Goal: Task Accomplishment & Management: Manage account settings

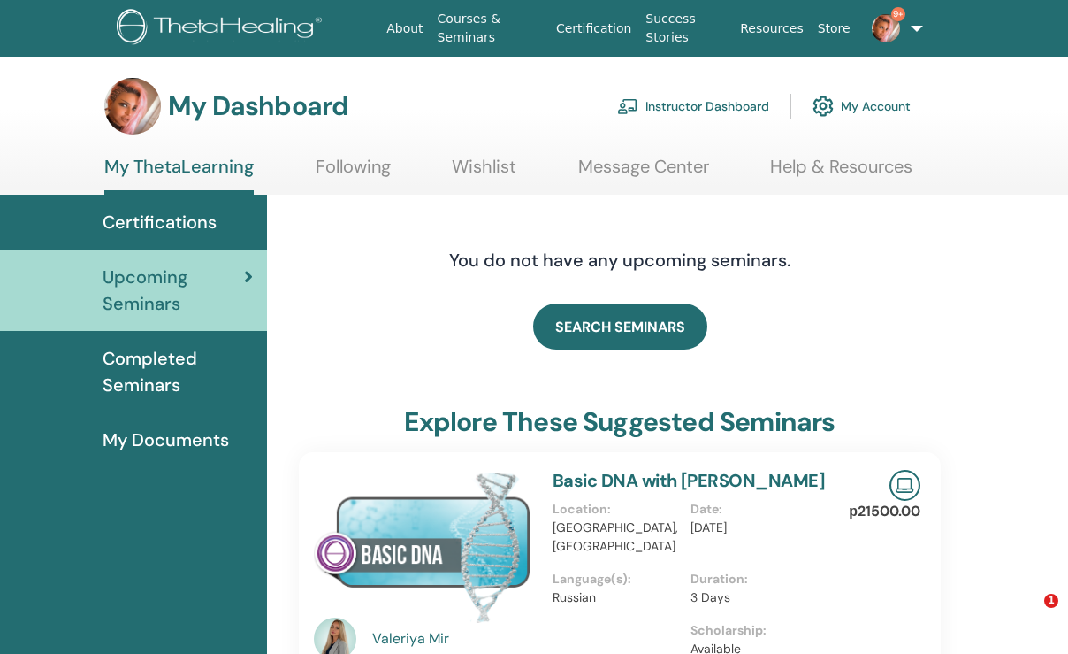
click at [733, 105] on link "Instructor Dashboard" at bounding box center [693, 106] width 152 height 39
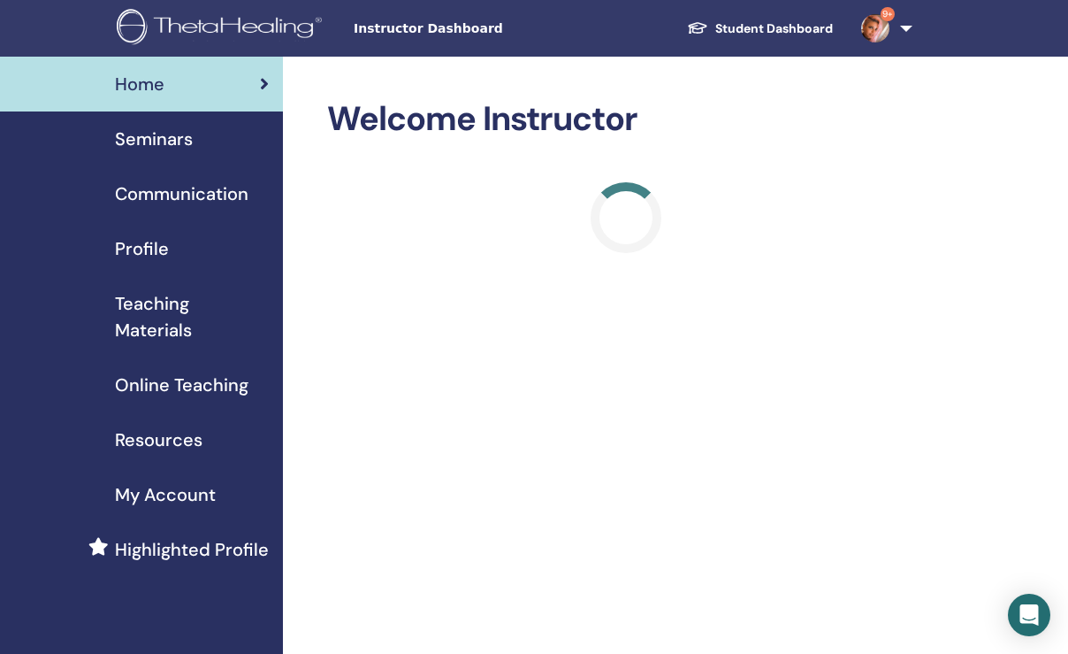
click at [161, 142] on span "Seminars" at bounding box center [154, 139] width 78 height 27
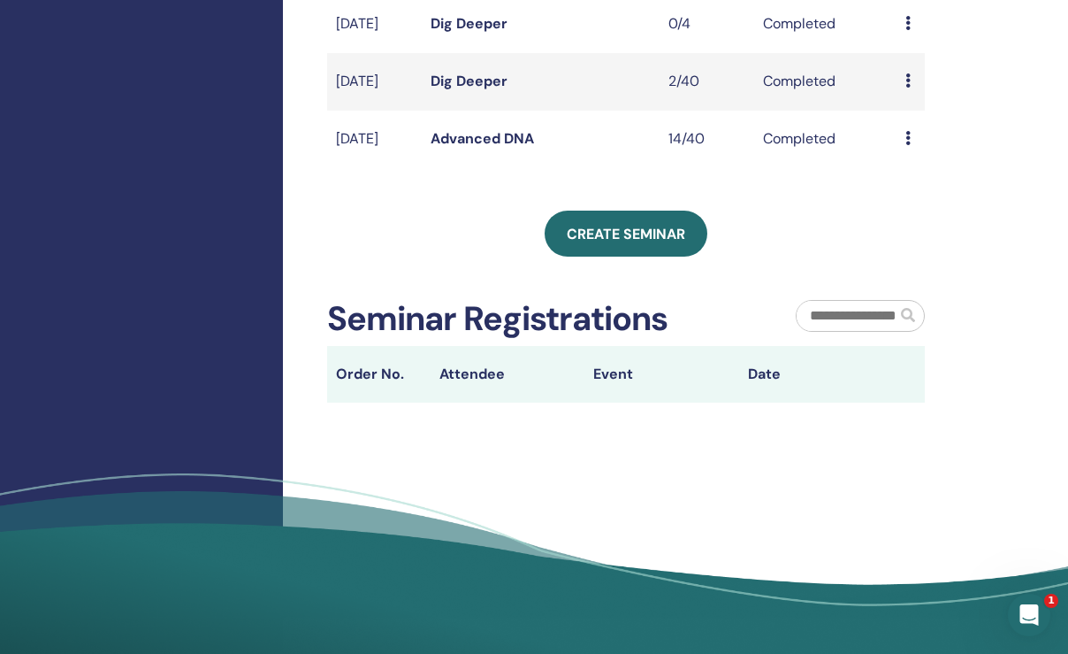
scroll to position [562, 0]
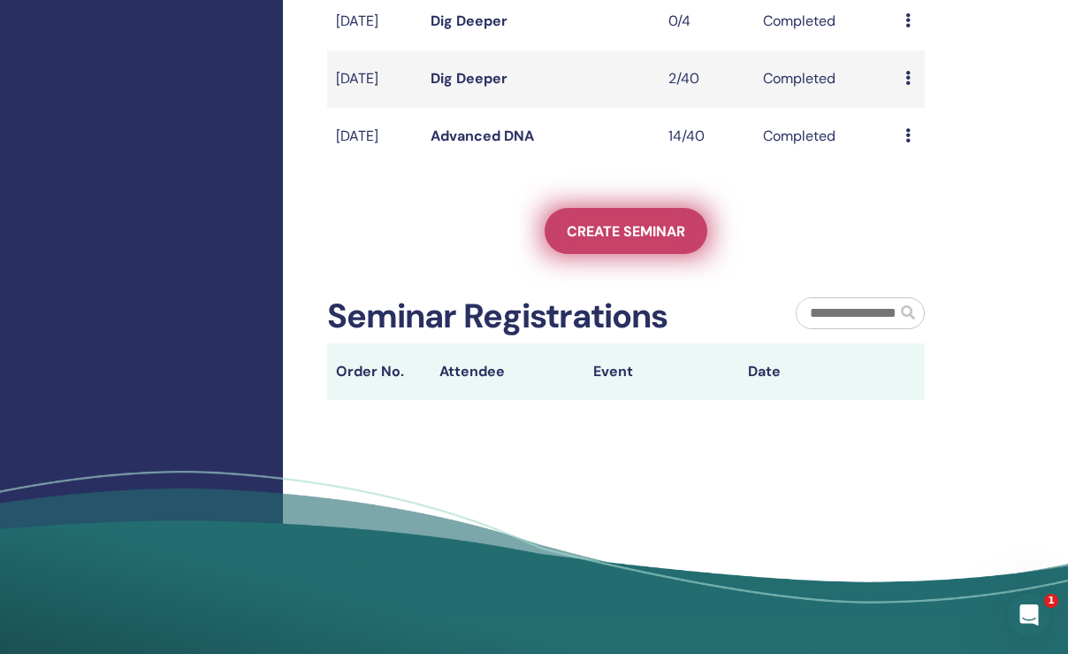
click at [656, 241] on span "Create seminar" at bounding box center [626, 231] width 119 height 19
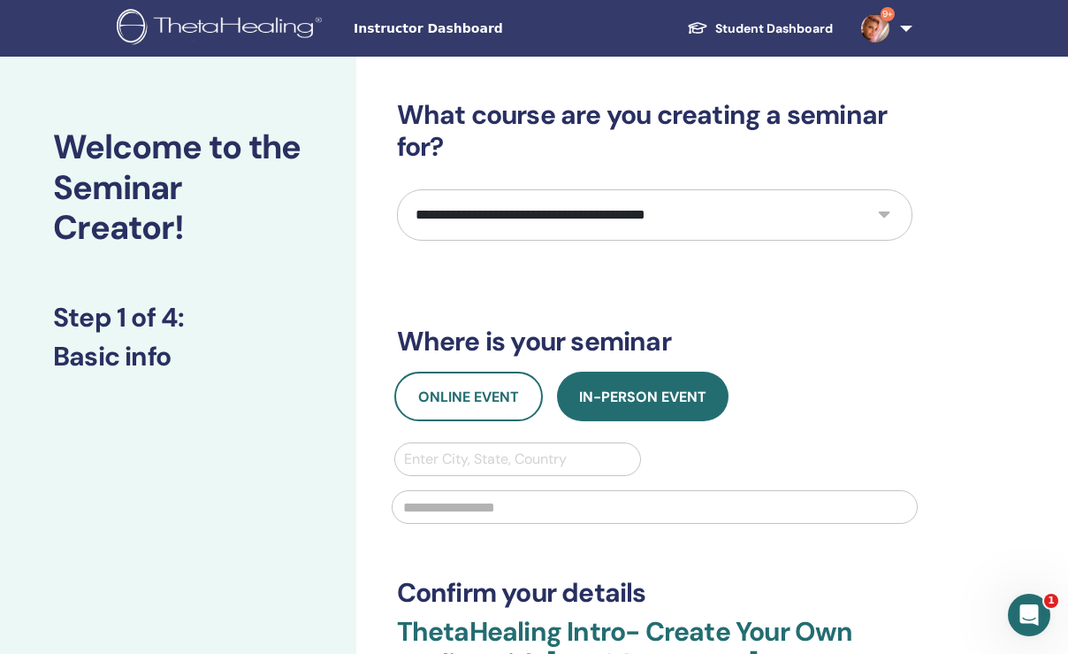
select select "*"
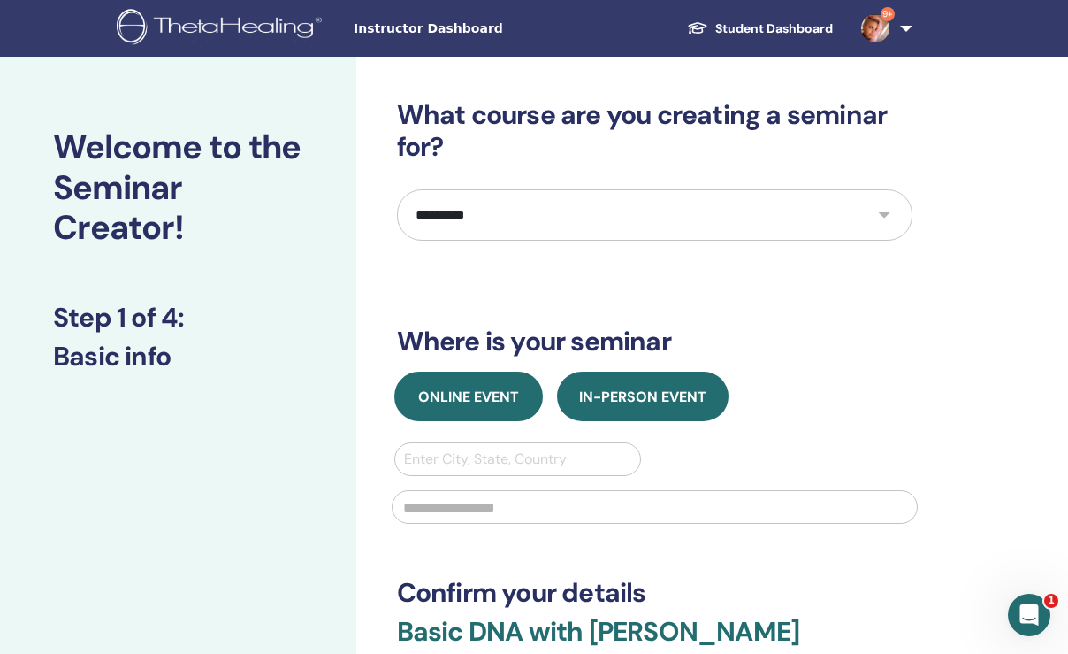
click at [479, 402] on span "Online Event" at bounding box center [468, 396] width 101 height 19
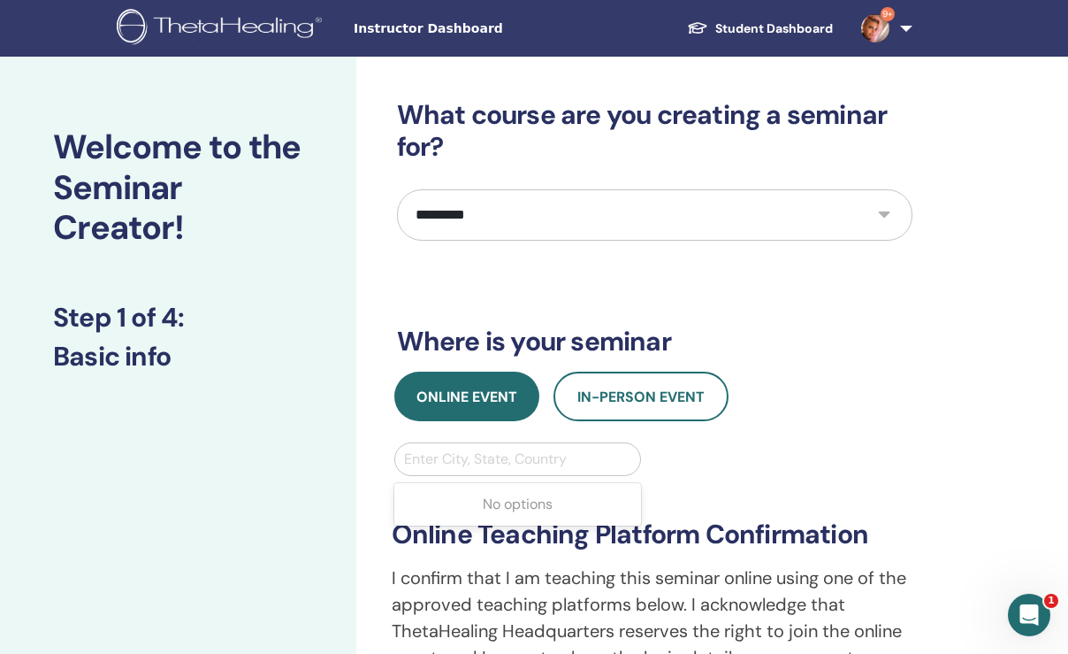
click at [479, 455] on div "Enter City, State, Country" at bounding box center [518, 458] width 228 height 21
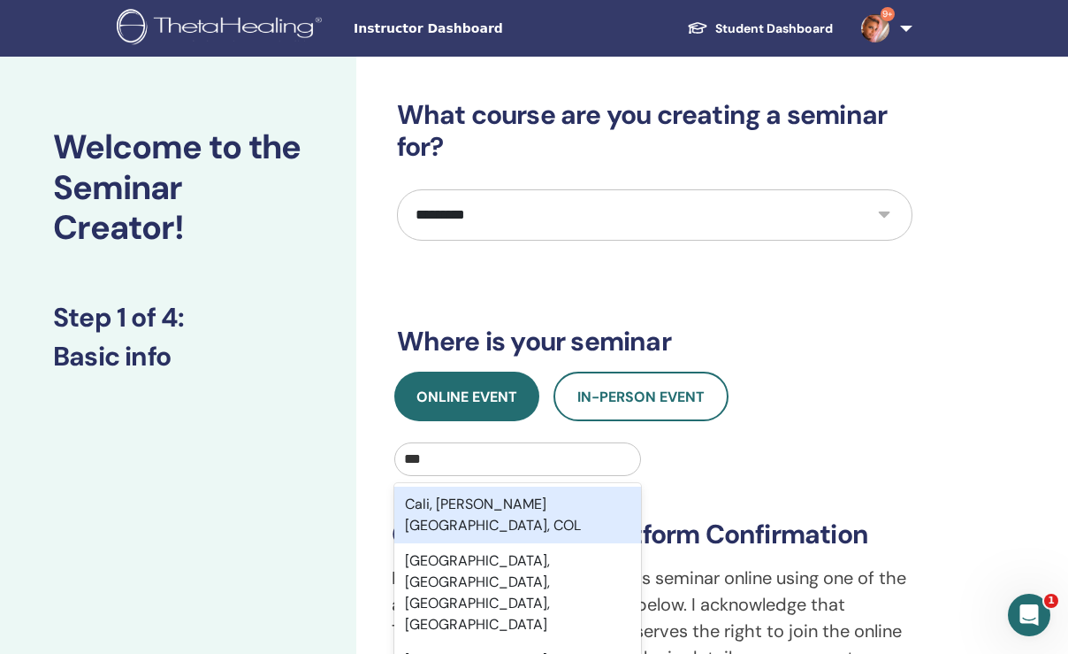
type input "****"
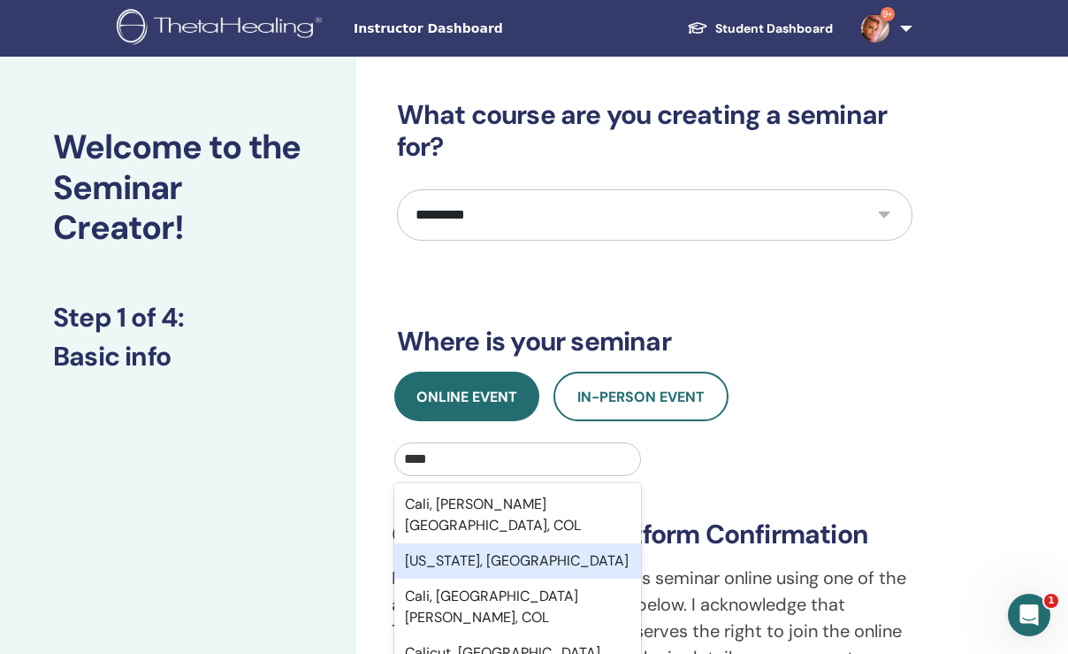
click at [466, 545] on div "California, USA" at bounding box center [518, 560] width 248 height 35
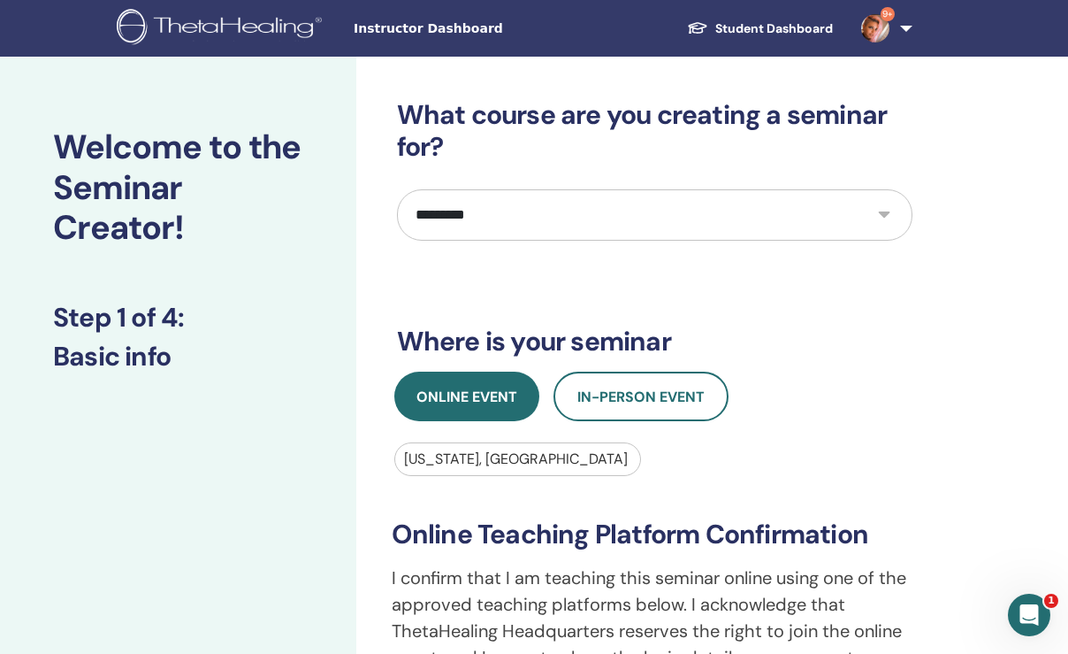
click at [705, 451] on div "**********" at bounding box center [654, 602] width 547 height 320
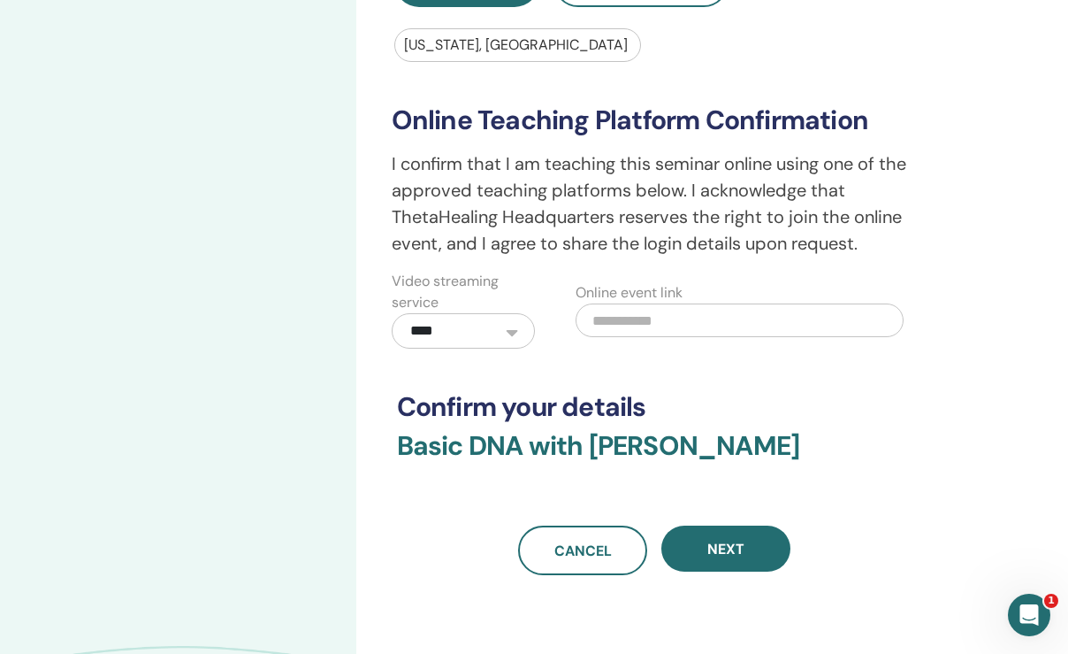
scroll to position [425, 0]
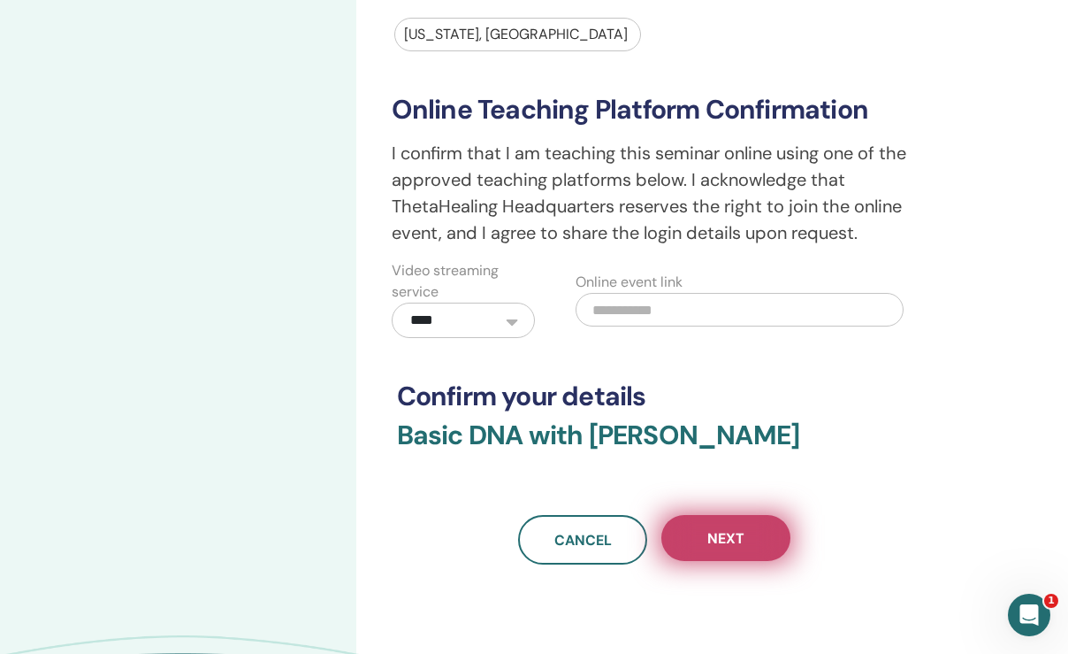
click at [719, 531] on span "Next" at bounding box center [726, 538] width 37 height 19
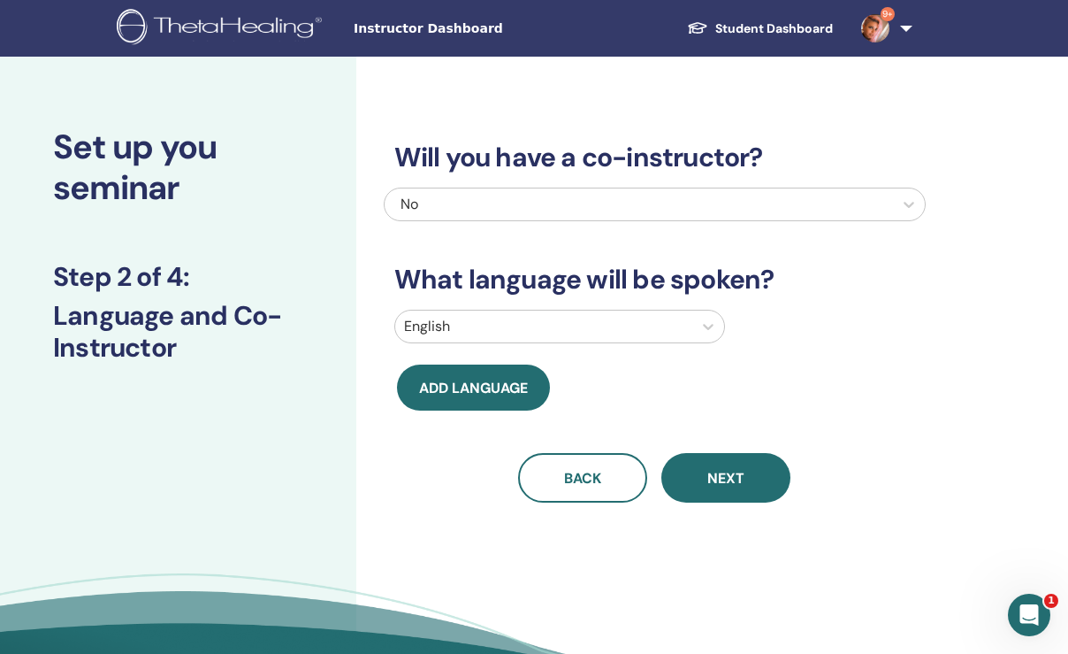
scroll to position [0, 0]
click at [676, 325] on div at bounding box center [543, 326] width 279 height 25
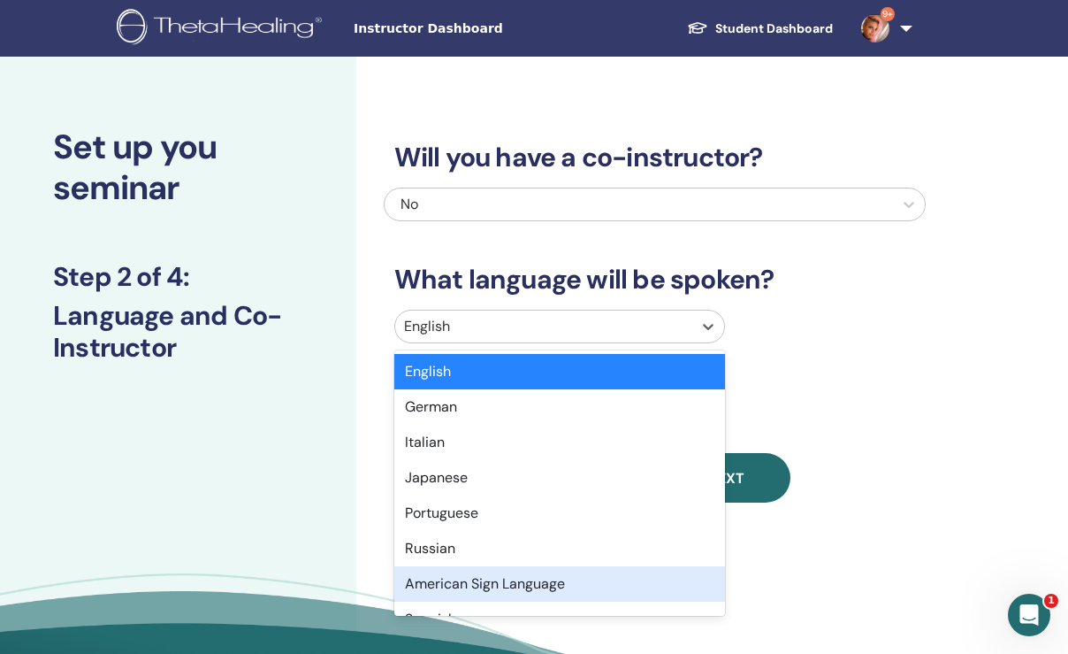
scroll to position [68, 0]
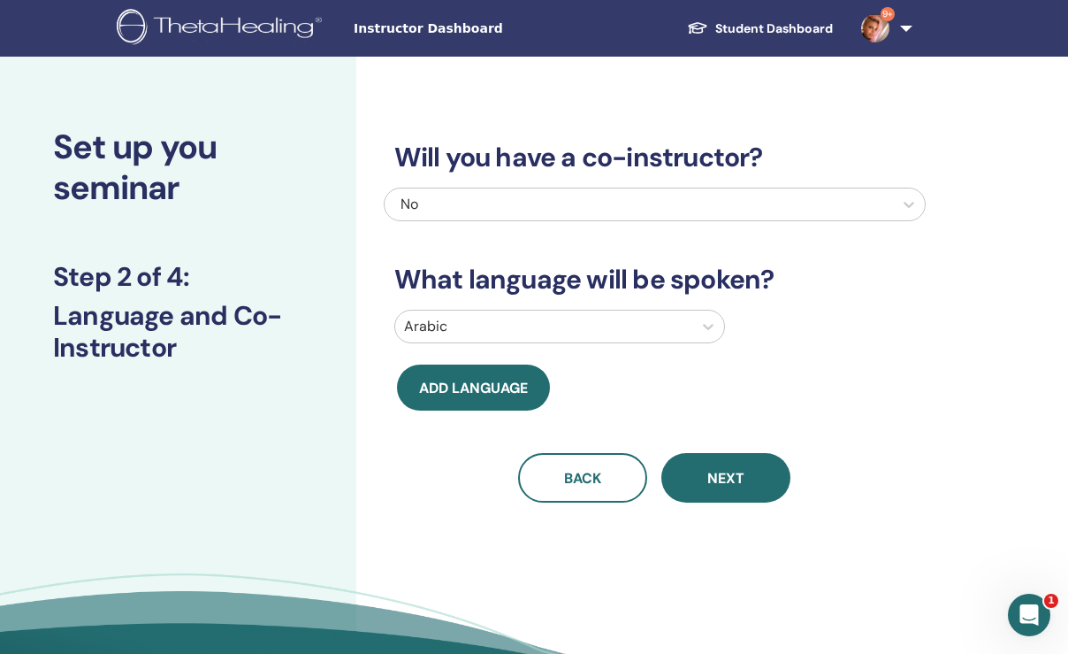
click at [769, 387] on div "Will you have a co-instructor? No What language will be spoken? Arabic Add lang…" at bounding box center [655, 300] width 542 height 403
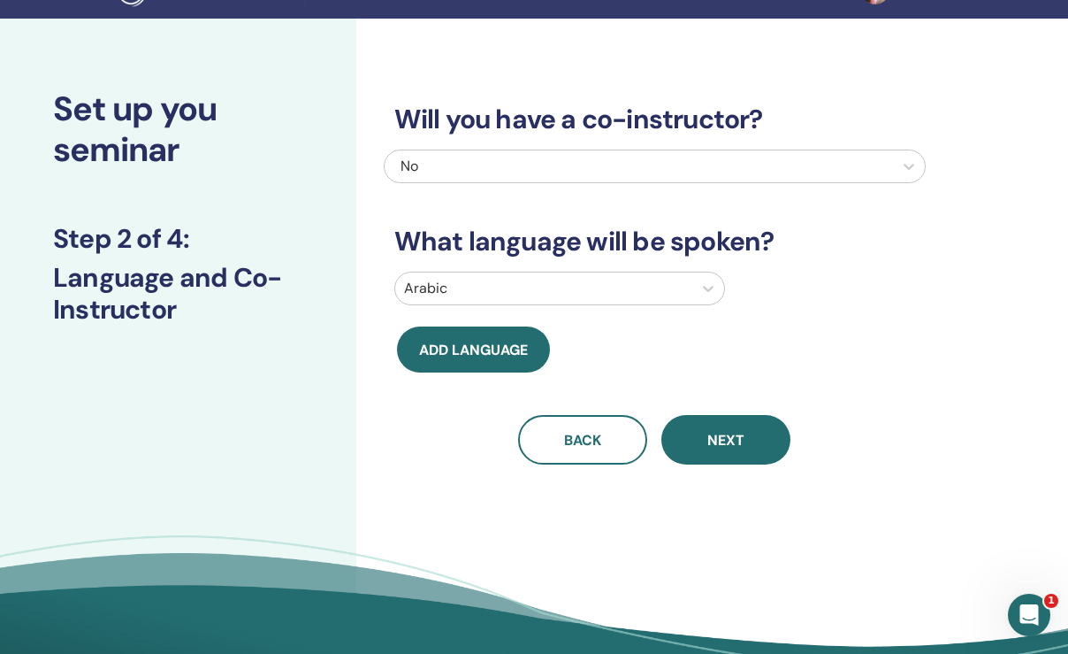
scroll to position [39, 0]
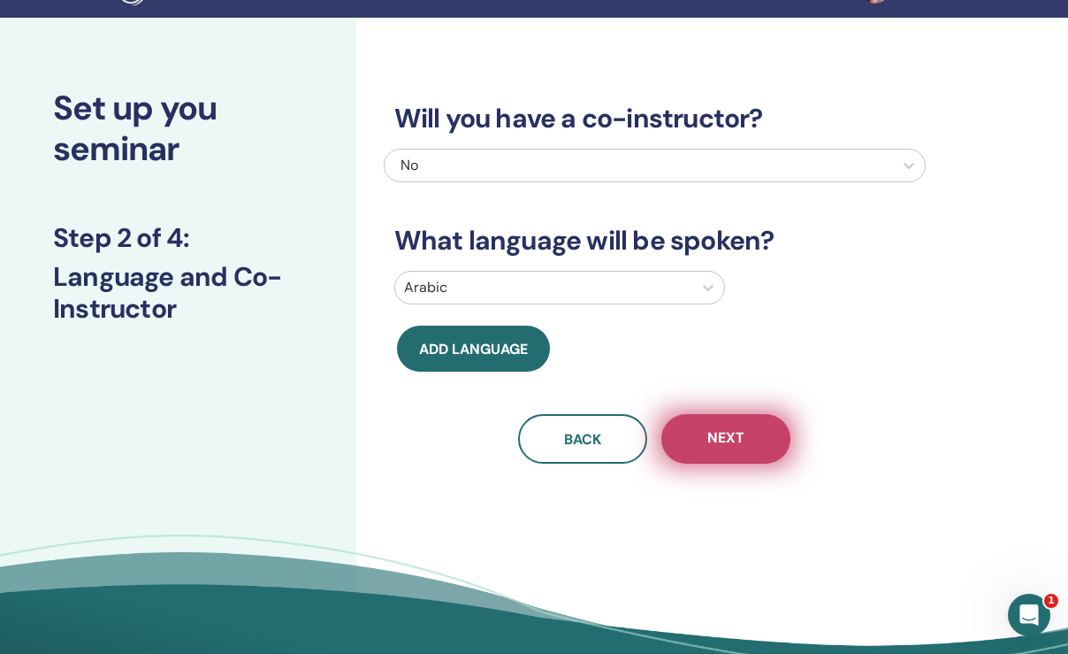
click at [775, 438] on button "Next" at bounding box center [726, 439] width 129 height 50
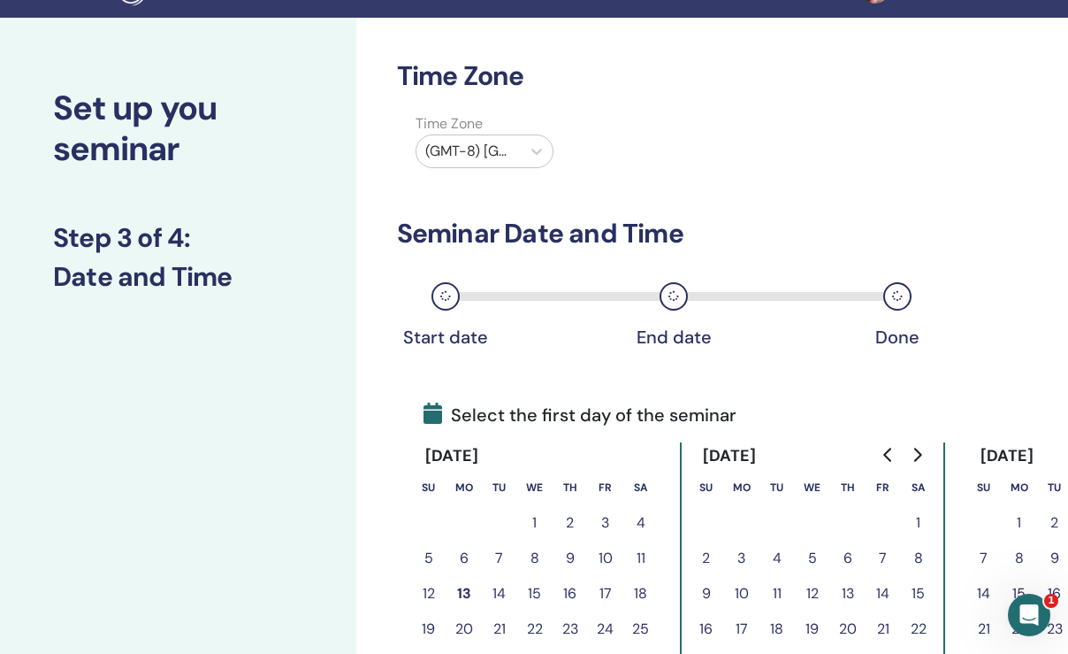
click at [500, 593] on button "14" at bounding box center [499, 593] width 35 height 35
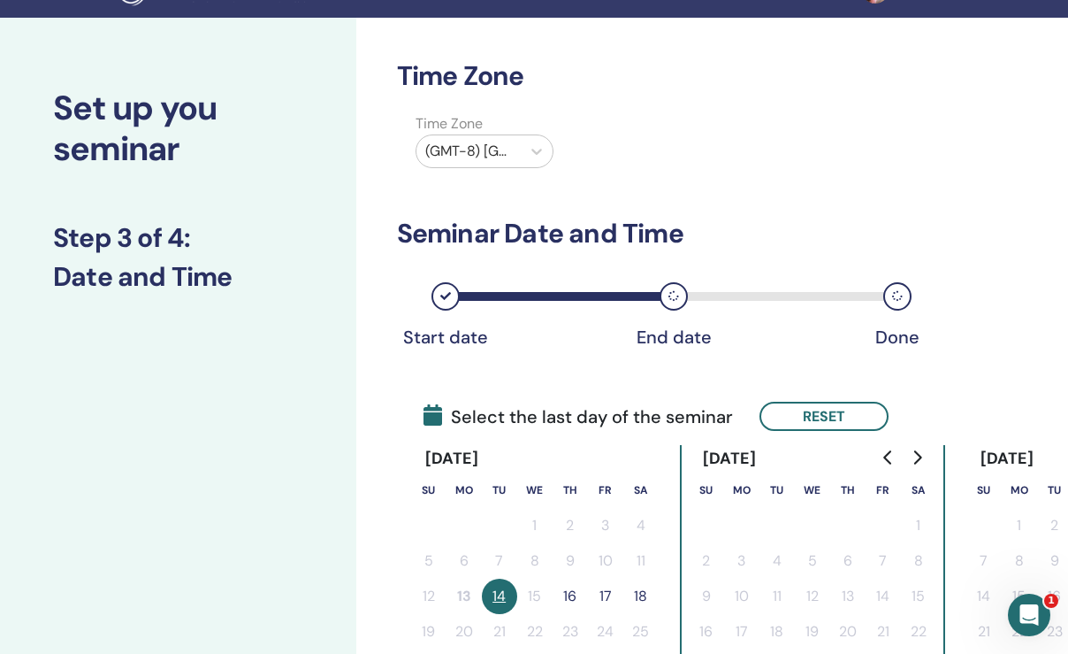
click at [610, 593] on button "17" at bounding box center [605, 595] width 35 height 35
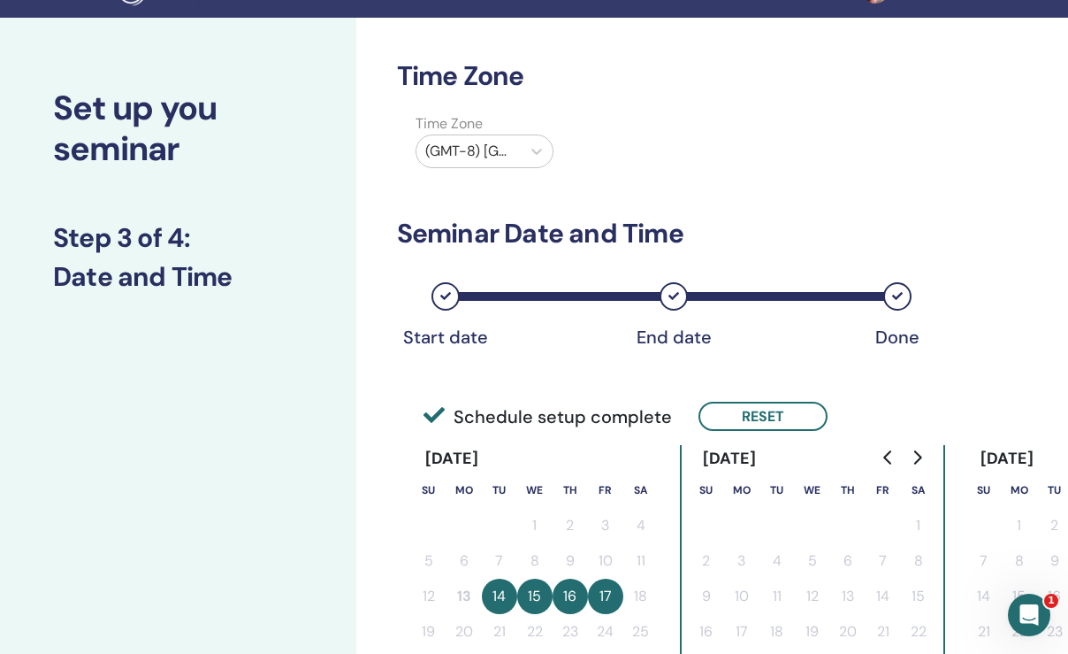
click at [794, 241] on h3 "Seminar Date and Time" at bounding box center [655, 234] width 516 height 32
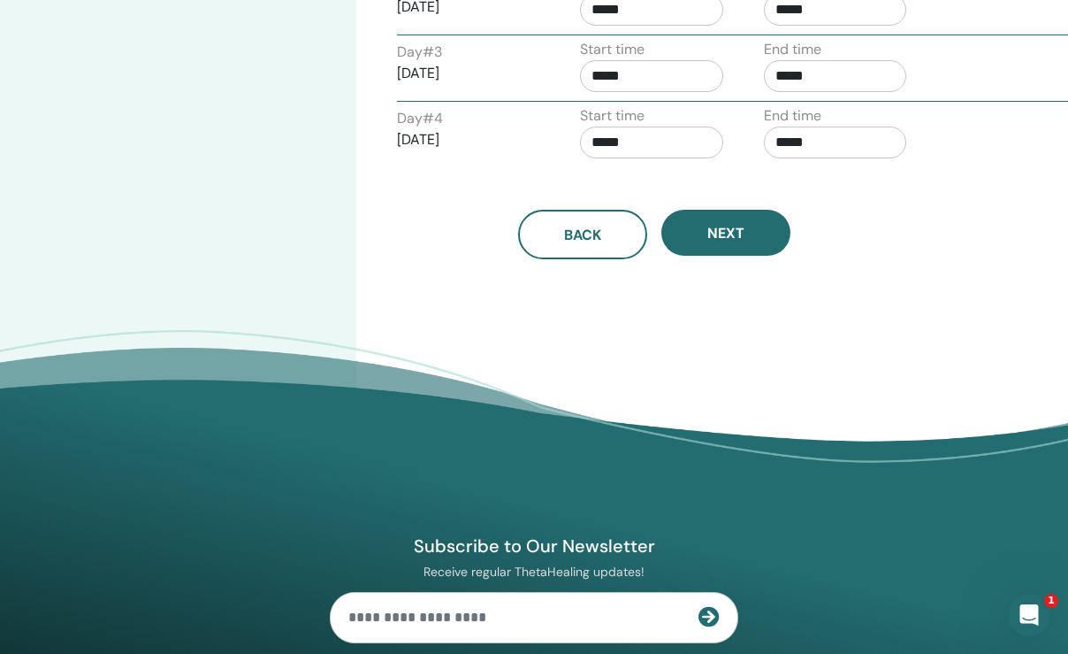
scroll to position [869, 0]
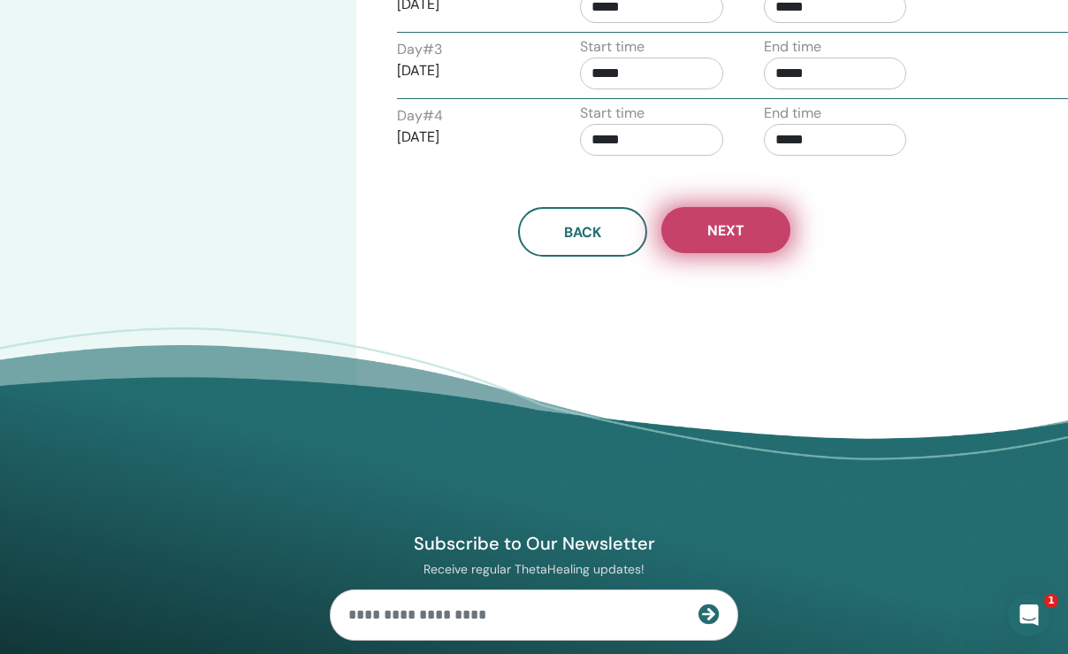
click at [752, 233] on button "Next" at bounding box center [726, 230] width 129 height 46
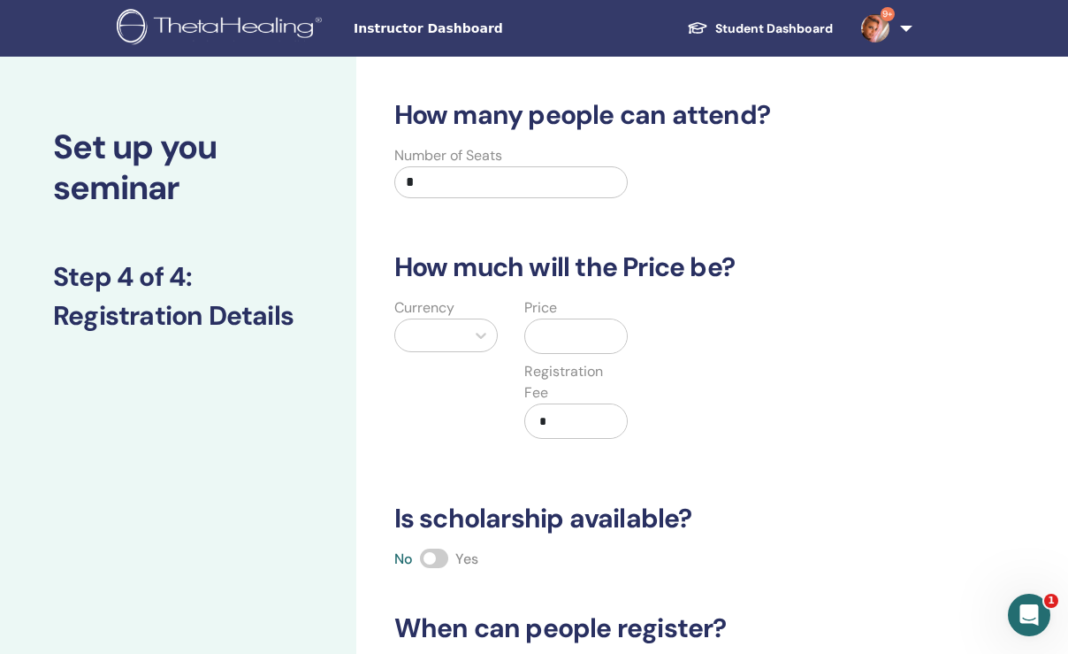
scroll to position [0, 0]
click at [461, 333] on div at bounding box center [430, 335] width 70 height 32
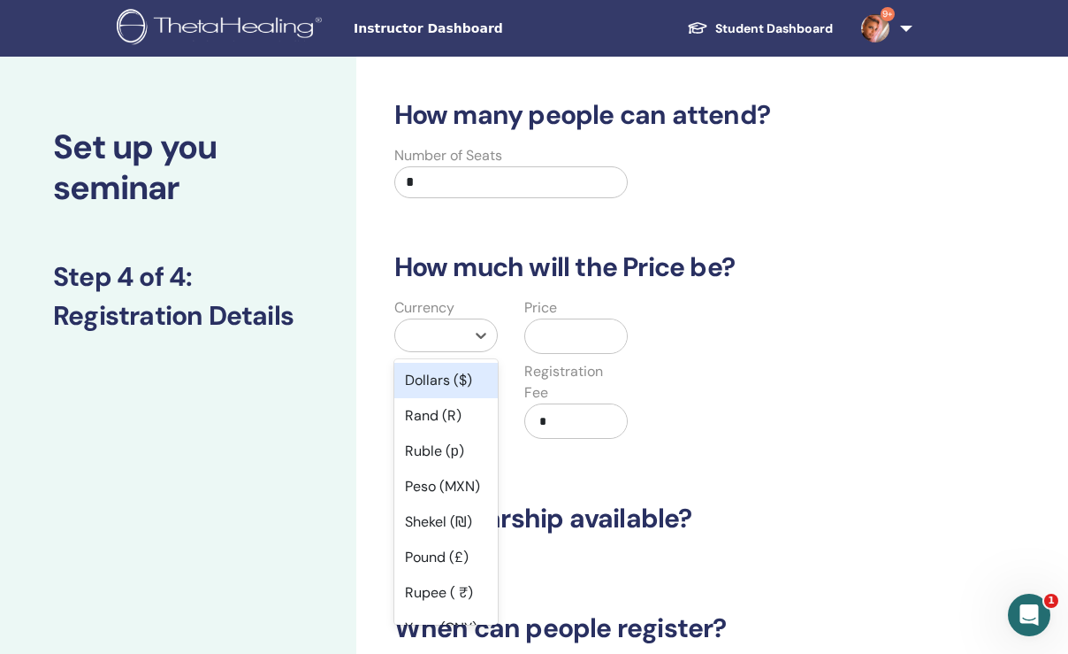
click at [437, 382] on div "Dollars ($)" at bounding box center [445, 380] width 103 height 35
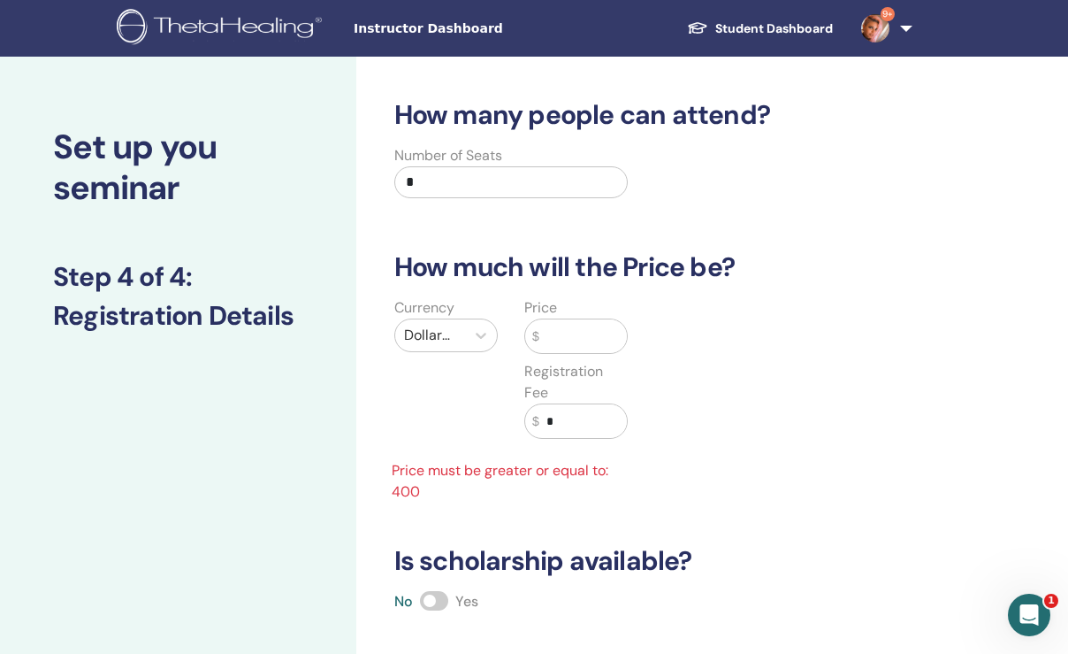
click at [577, 337] on input "text" at bounding box center [583, 336] width 88 height 34
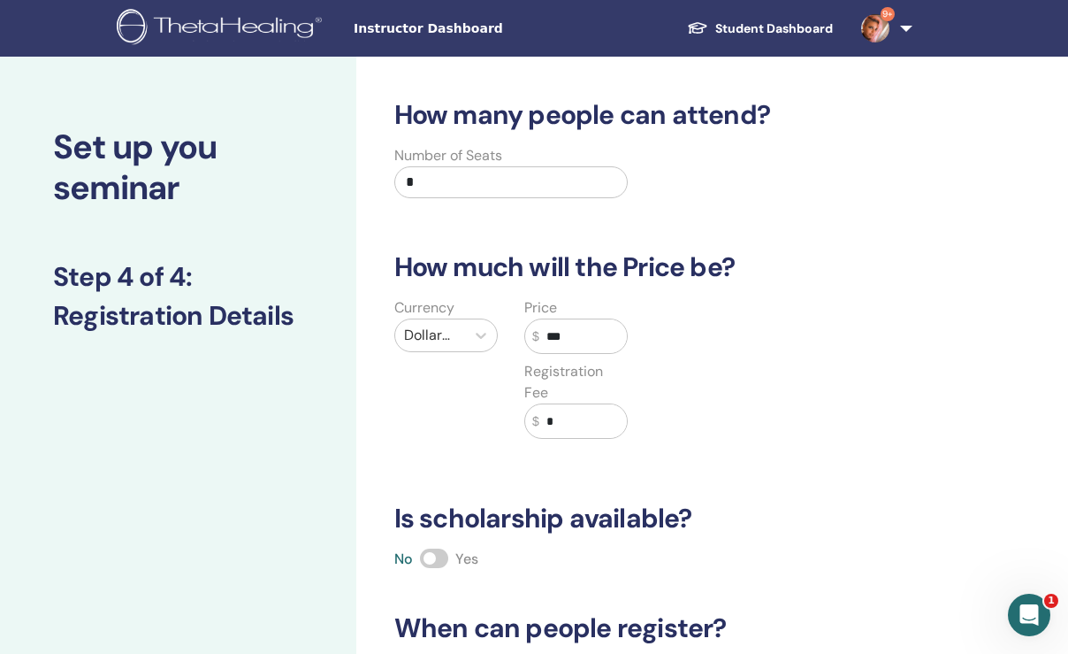
type input "***"
click at [725, 371] on div "Currency Dollars ($) Price $ *** Registration Fee $ *" at bounding box center [642, 378] width 542 height 163
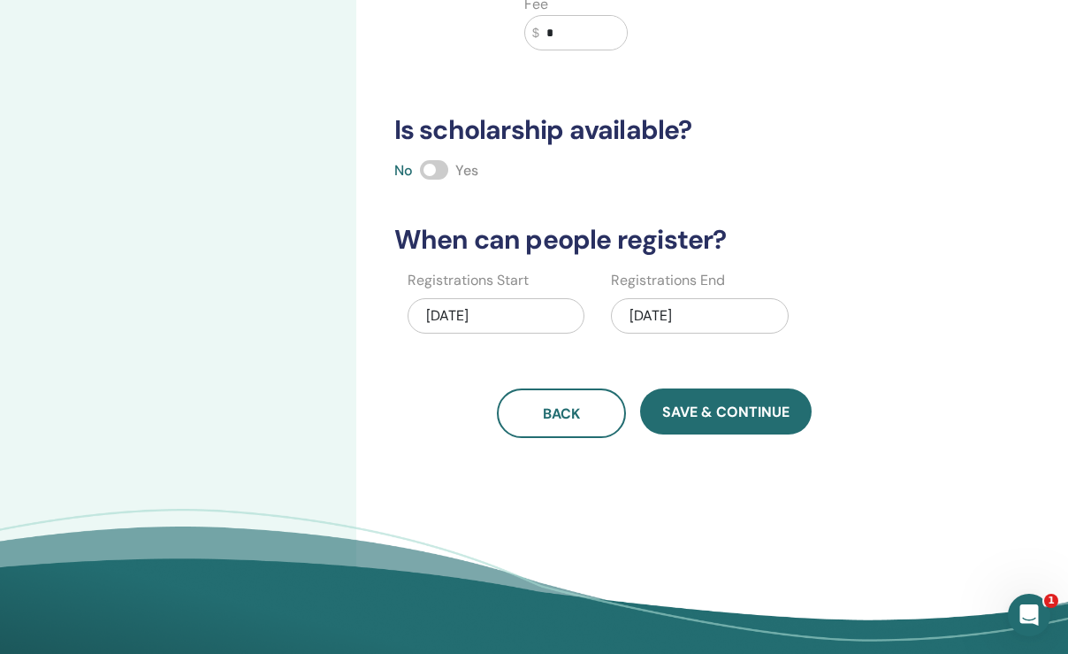
scroll to position [402, 0]
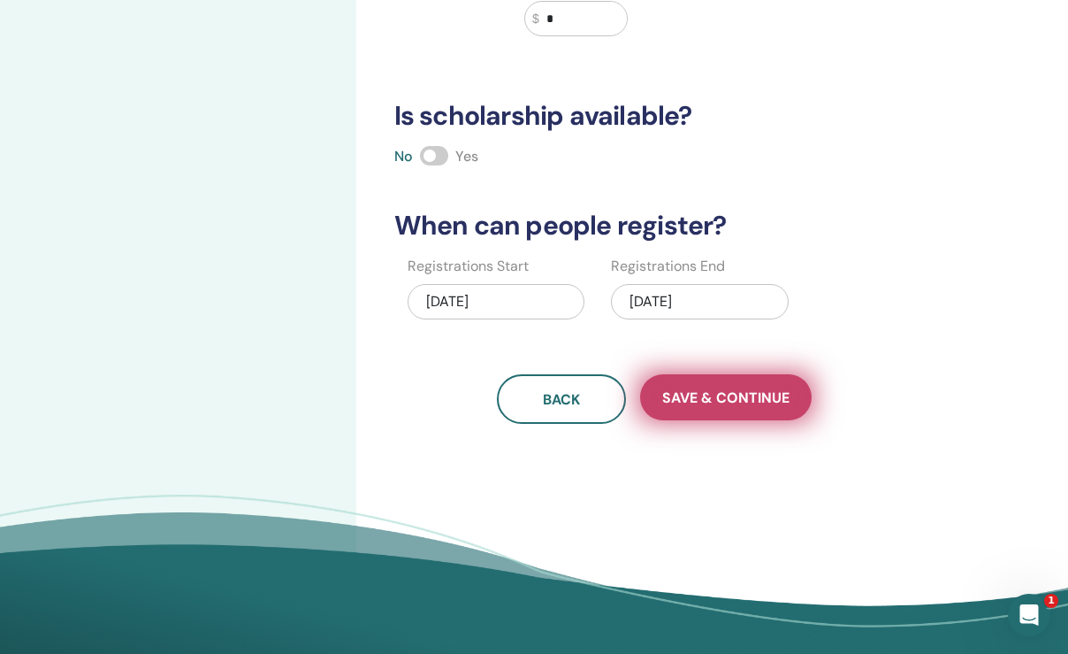
click at [700, 409] on button "Save & Continue" at bounding box center [726, 397] width 172 height 46
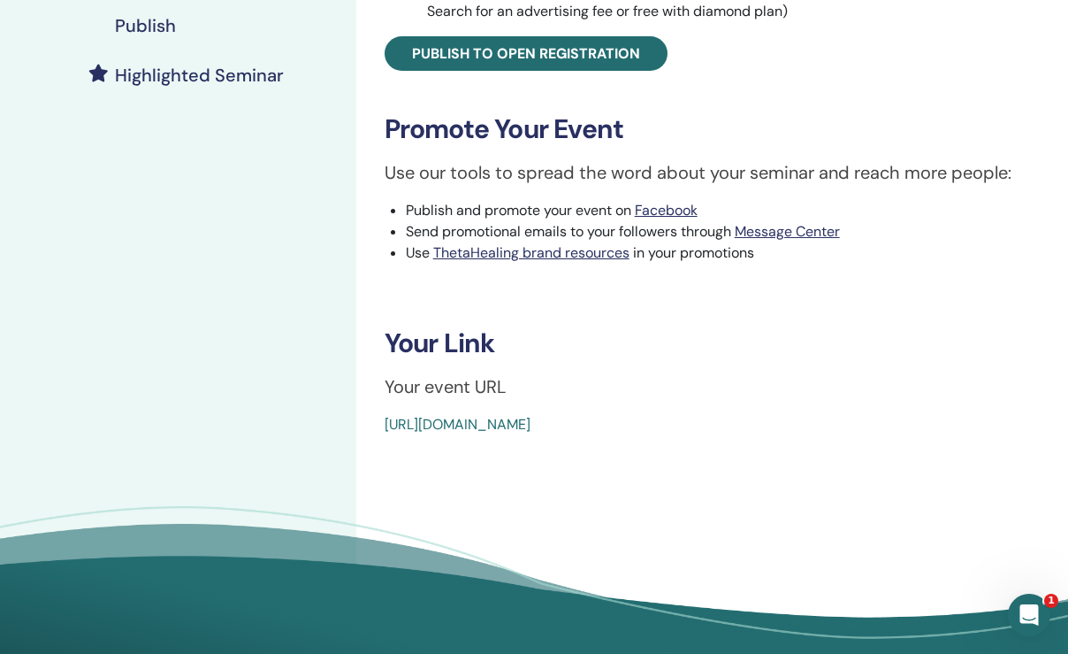
scroll to position [458, 0]
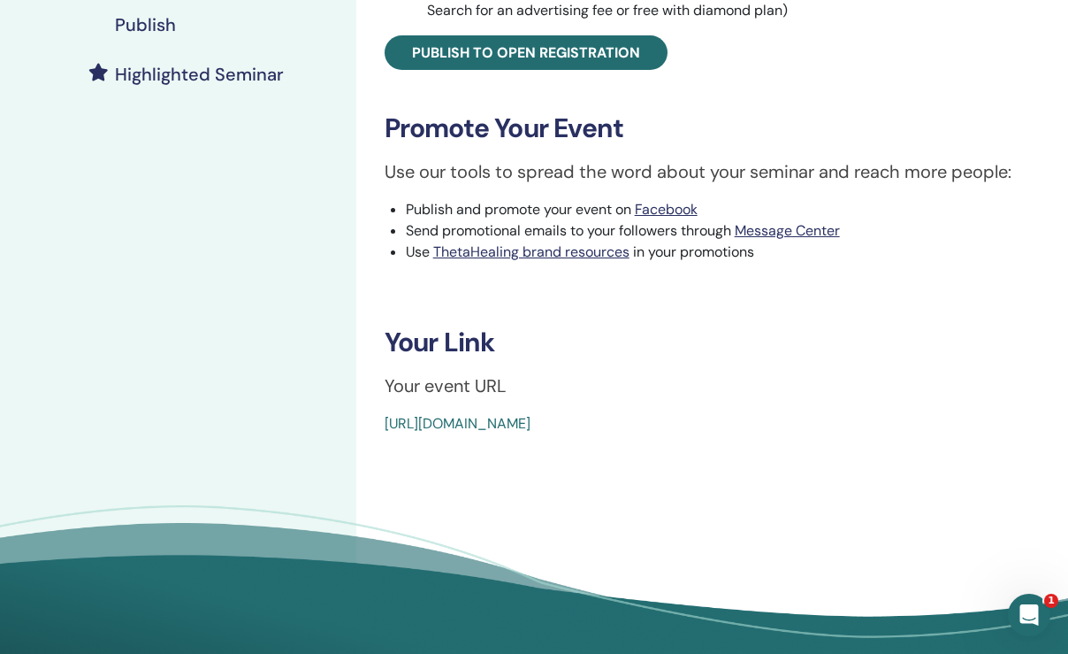
drag, startPoint x: 378, startPoint y: 420, endPoint x: 800, endPoint y: 432, distance: 422.9
click at [800, 432] on div "Basic DNA Event Type Online Event Status Not Published Registrations 0/1 Publis…" at bounding box center [712, 37] width 691 height 793
copy link "[URL][DOMAIN_NAME]"
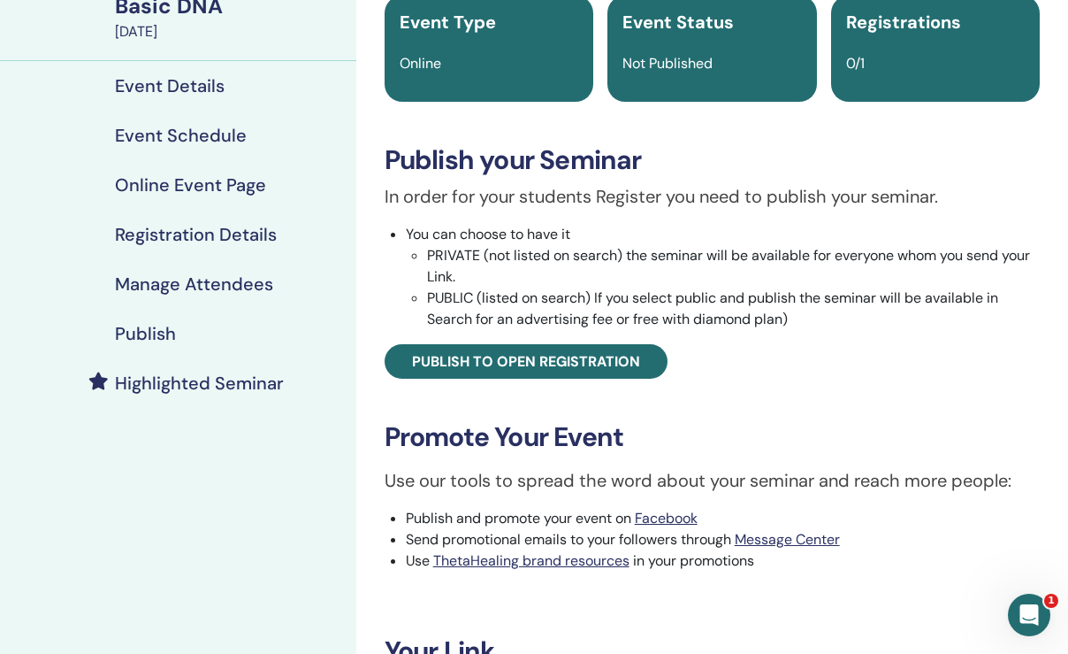
scroll to position [135, 0]
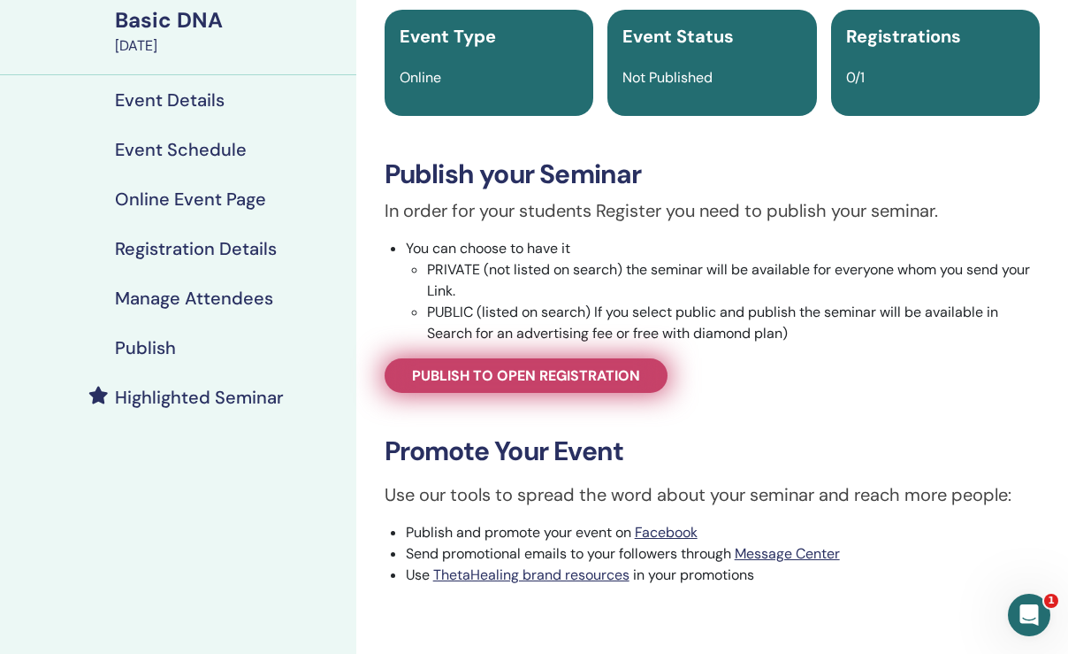
click at [616, 379] on span "Publish to open registration" at bounding box center [526, 375] width 228 height 19
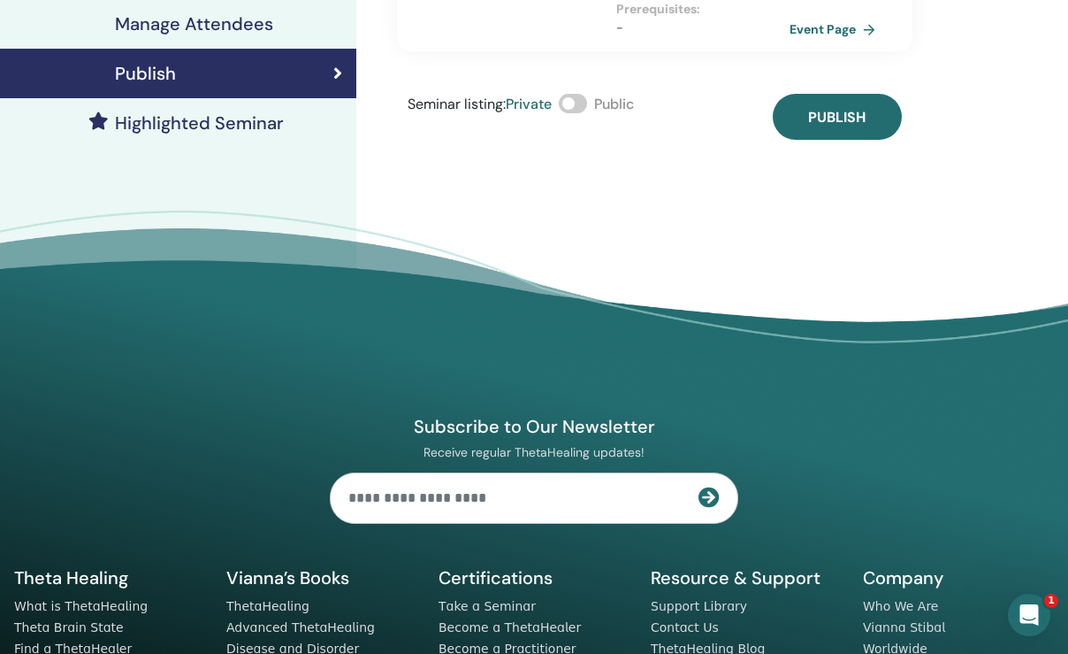
scroll to position [419, 0]
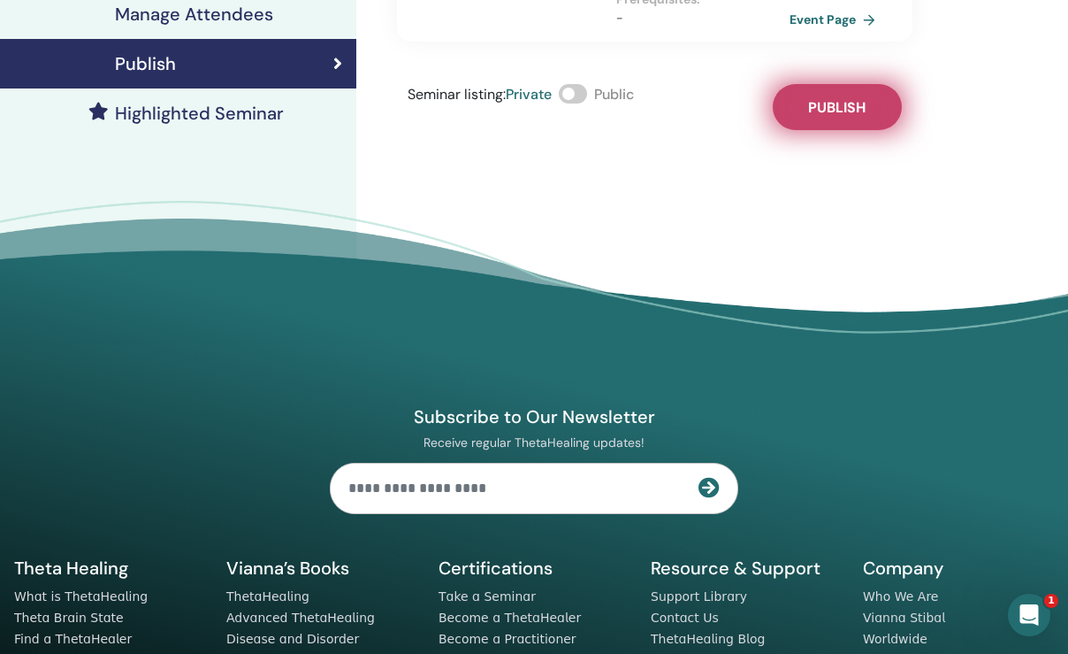
click at [842, 98] on span "Publish" at bounding box center [836, 107] width 57 height 19
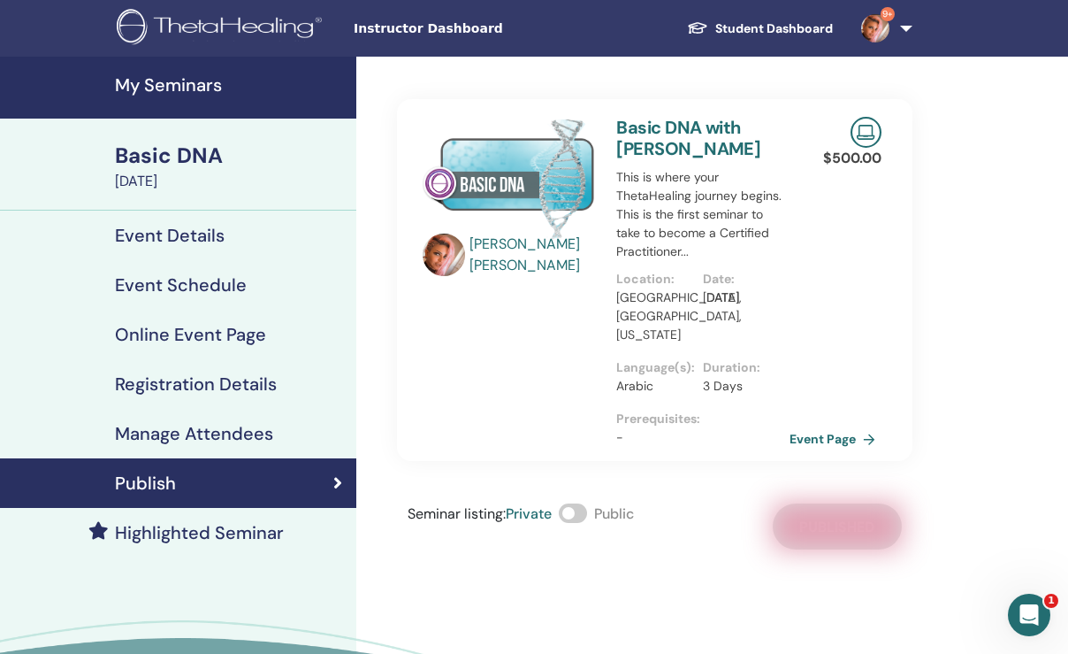
scroll to position [0, 0]
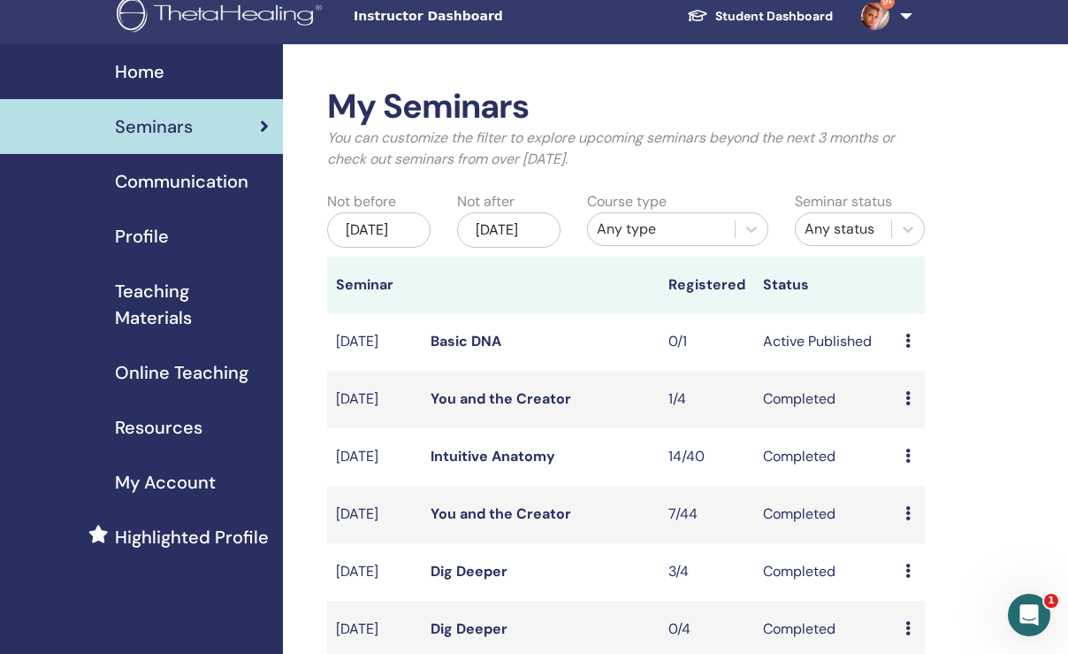
click at [499, 350] on link "Basic DNA" at bounding box center [466, 341] width 71 height 19
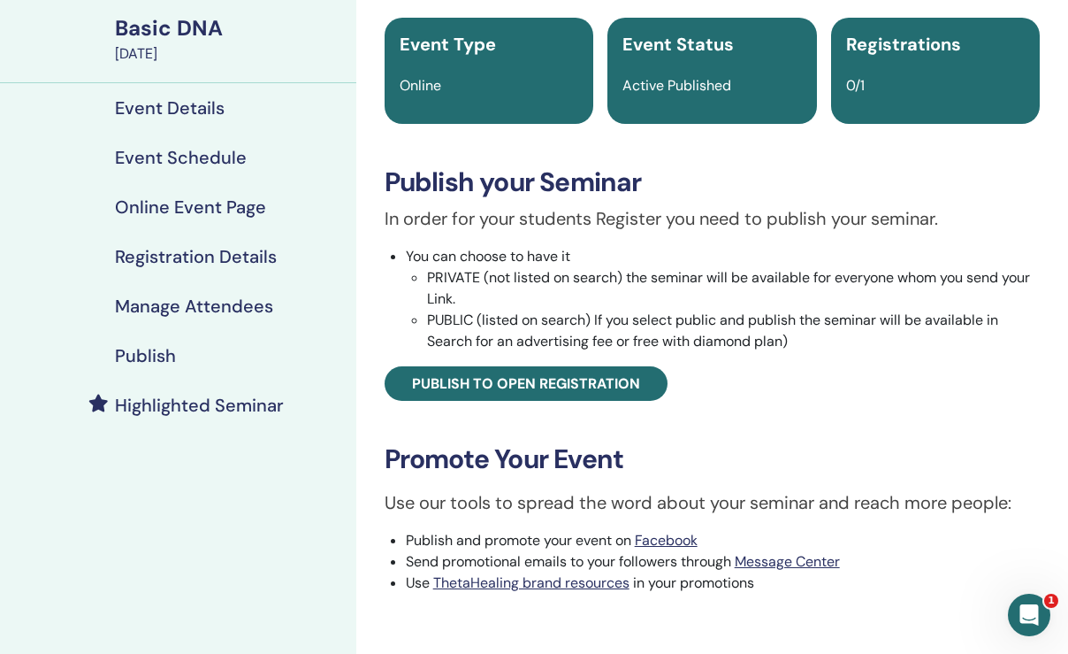
scroll to position [125, 0]
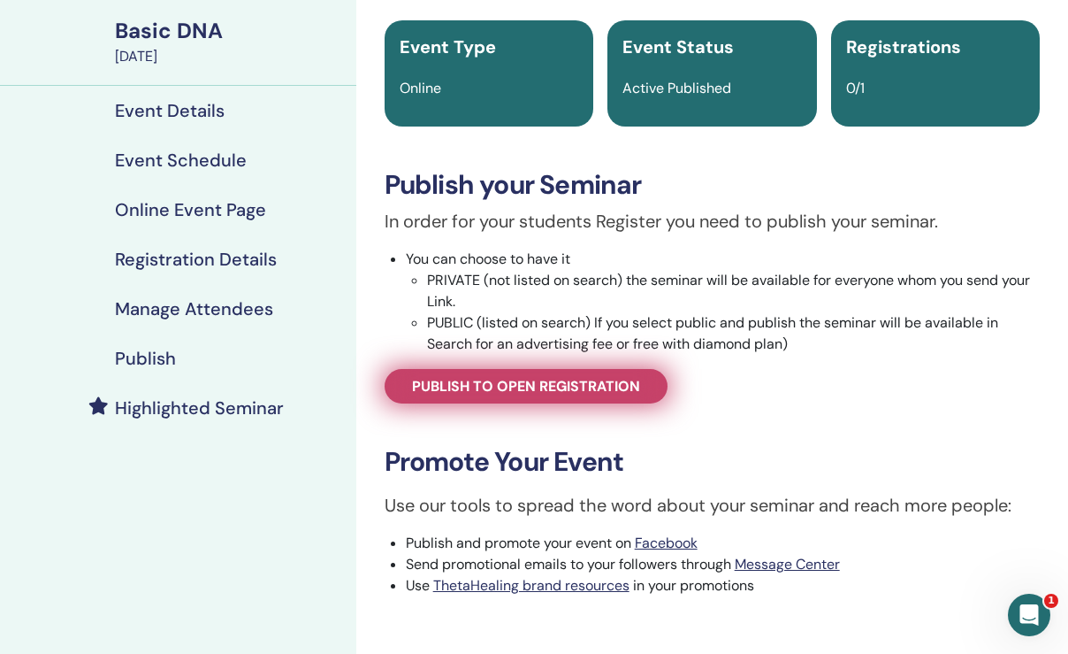
click at [524, 388] on span "Publish to open registration" at bounding box center [526, 386] width 228 height 19
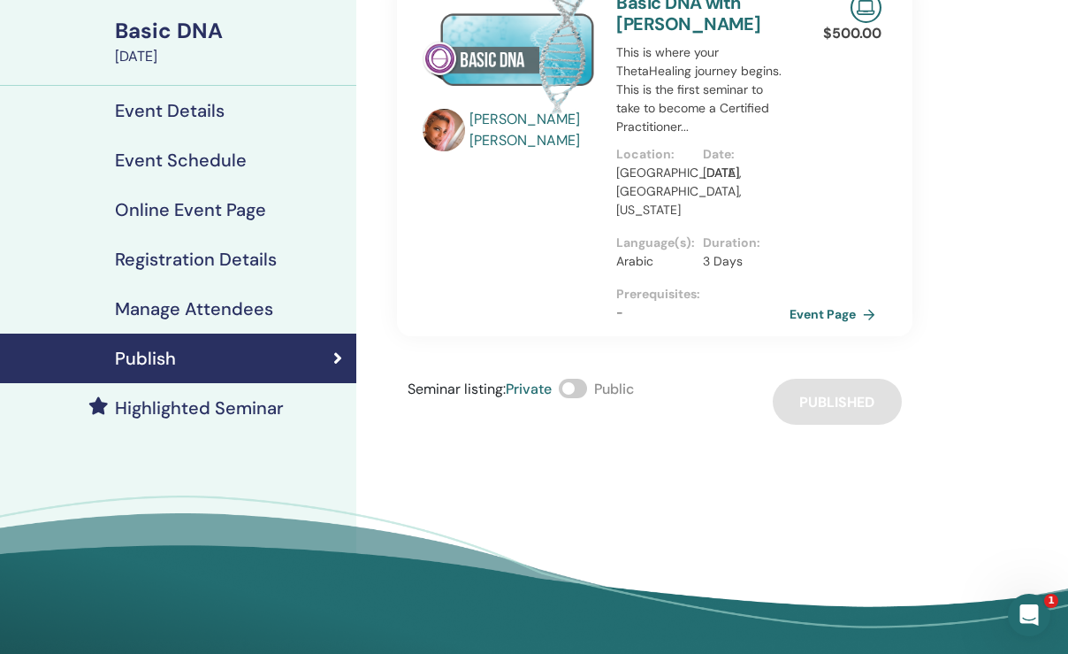
click at [276, 312] on div "Manage Attendees" at bounding box center [178, 308] width 328 height 21
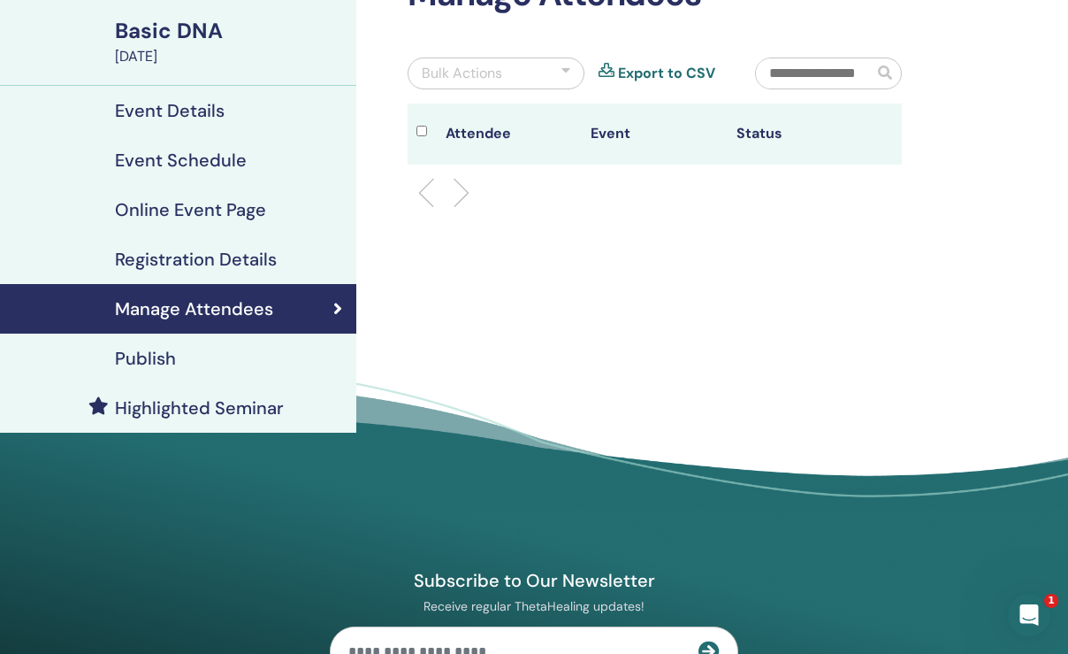
click at [272, 257] on h4 "Registration Details" at bounding box center [196, 259] width 162 height 21
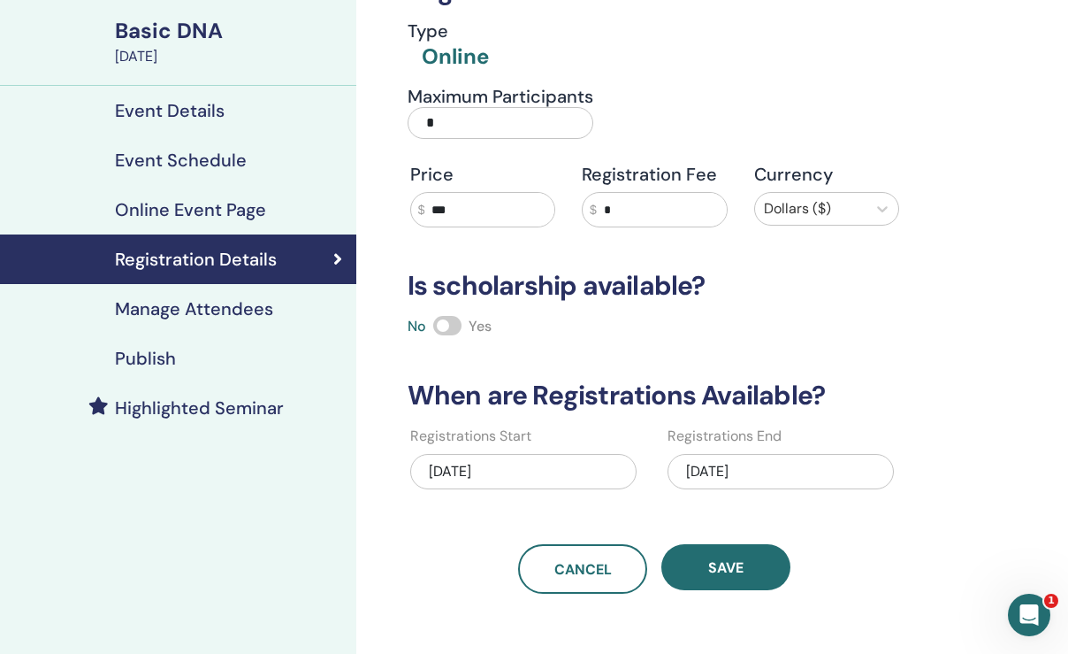
click at [254, 220] on h4 "Online Event Page" at bounding box center [190, 209] width 151 height 21
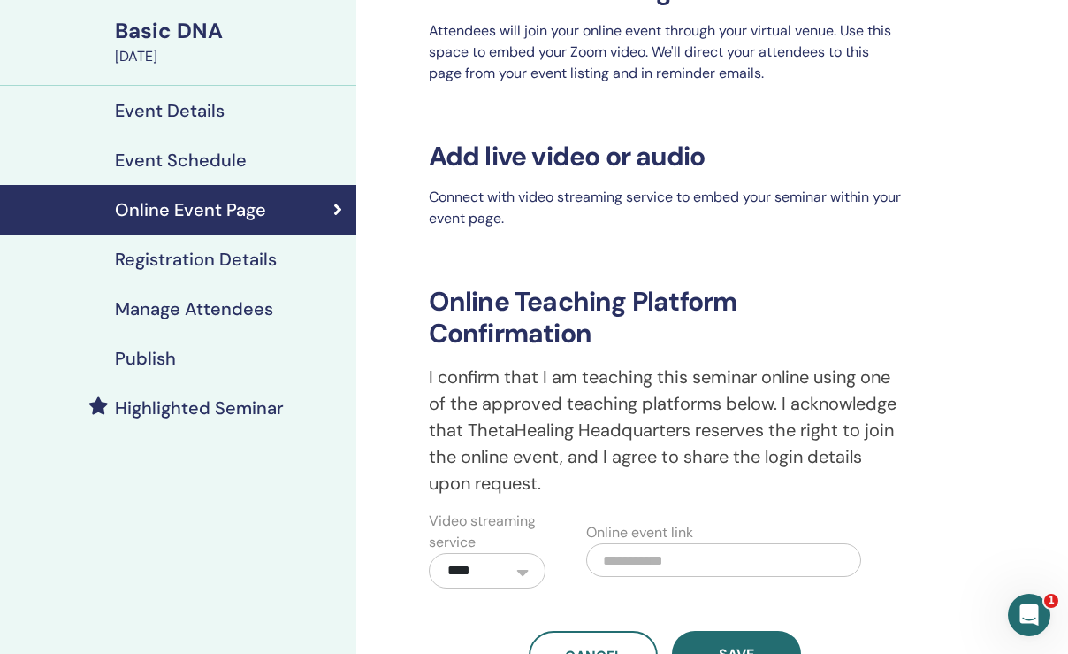
click at [231, 168] on h4 "Event Schedule" at bounding box center [181, 159] width 132 height 21
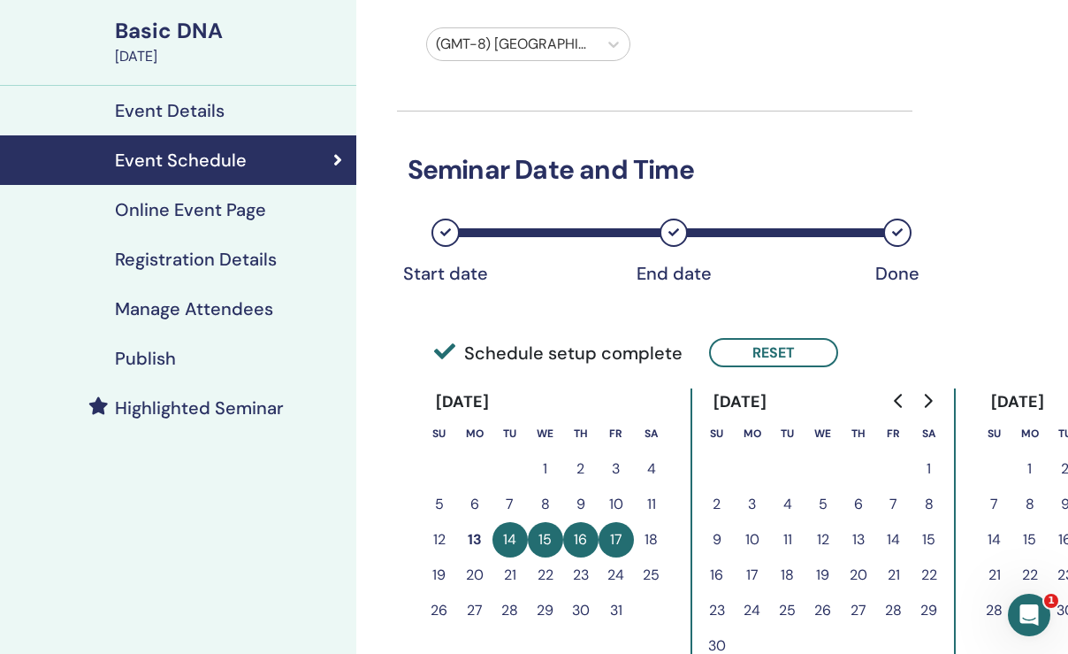
click at [233, 111] on div "Event Details" at bounding box center [178, 110] width 328 height 21
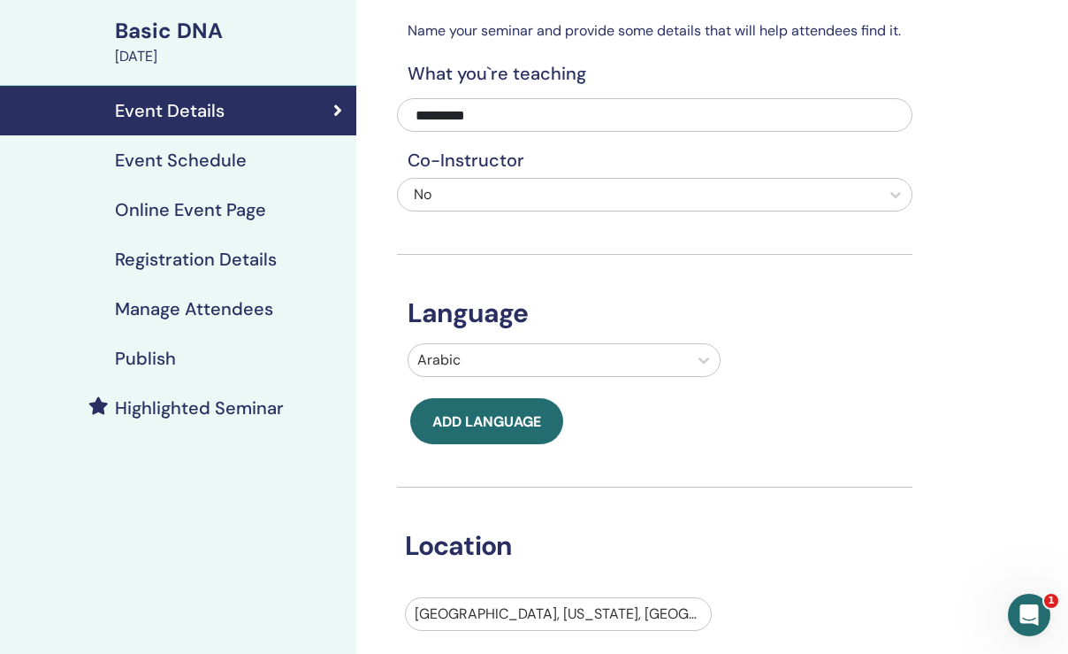
click at [157, 366] on h4 "Publish" at bounding box center [145, 358] width 61 height 21
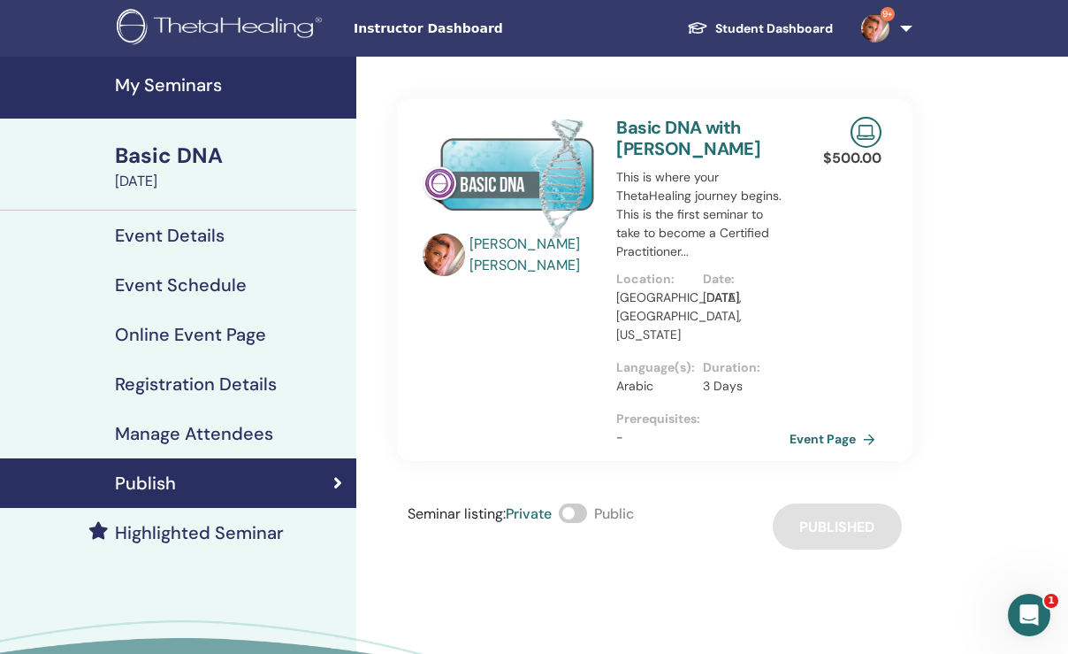
click at [880, 31] on img at bounding box center [875, 28] width 28 height 28
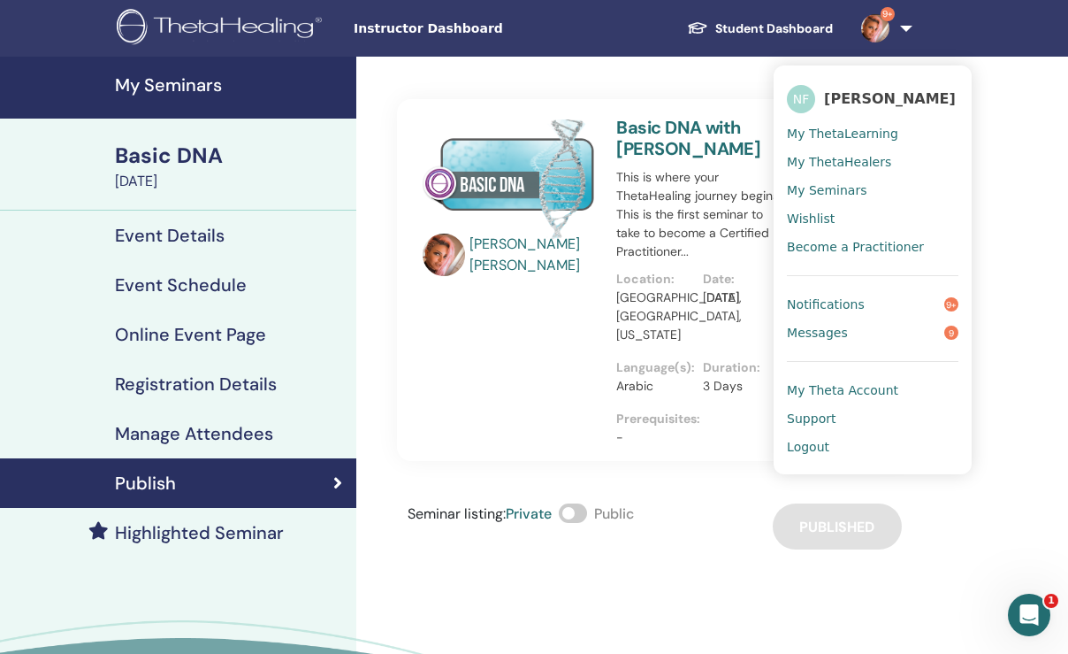
click at [804, 187] on span "My Seminars" at bounding box center [827, 190] width 80 height 16
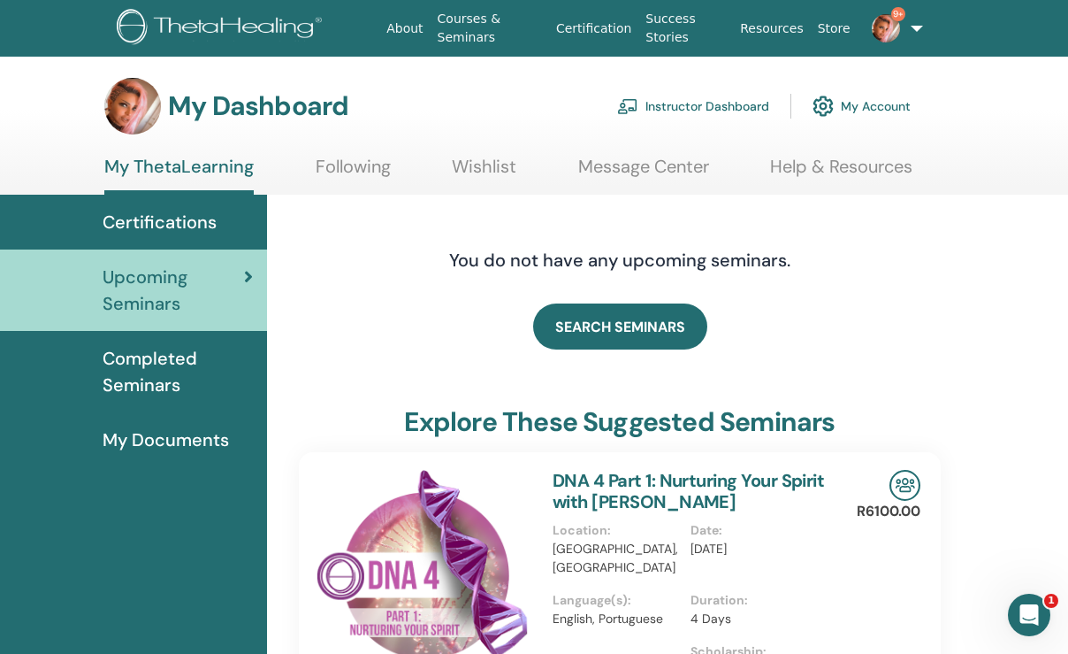
click at [708, 107] on link "Instructor Dashboard" at bounding box center [693, 106] width 152 height 39
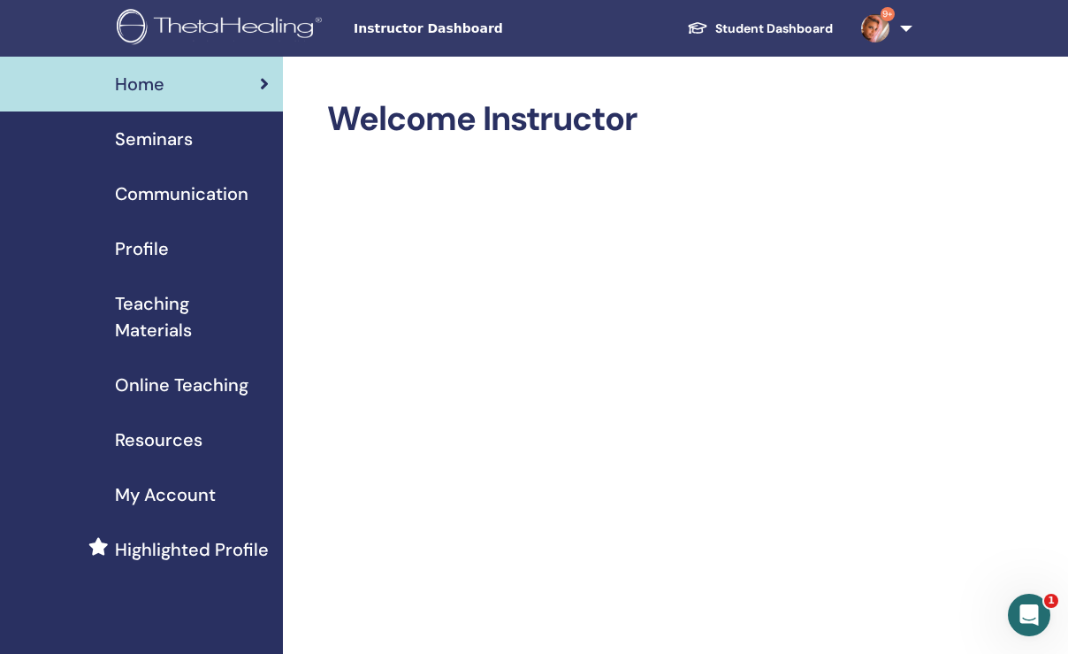
click at [172, 143] on span "Seminars" at bounding box center [154, 139] width 78 height 27
